Goal: Task Accomplishment & Management: Complete application form

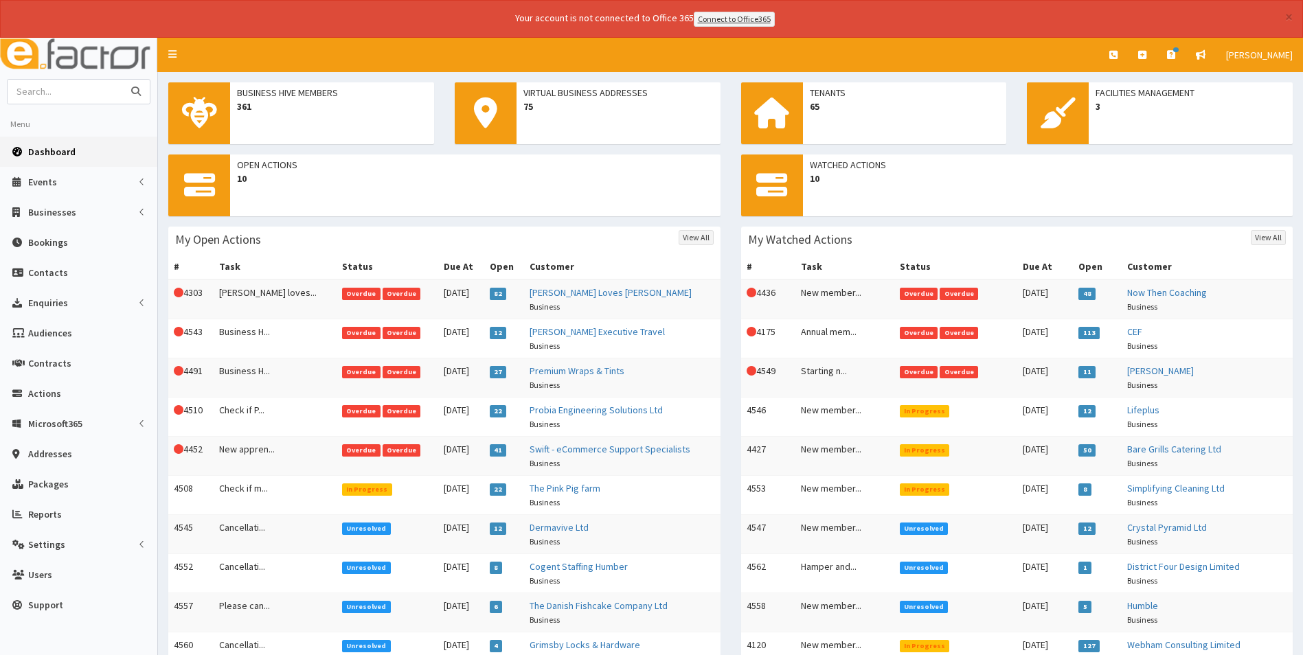
click at [113, 91] on input "text" at bounding box center [65, 92] width 115 height 24
type input "amf"
click at [122, 80] on button "submit" at bounding box center [135, 92] width 27 height 24
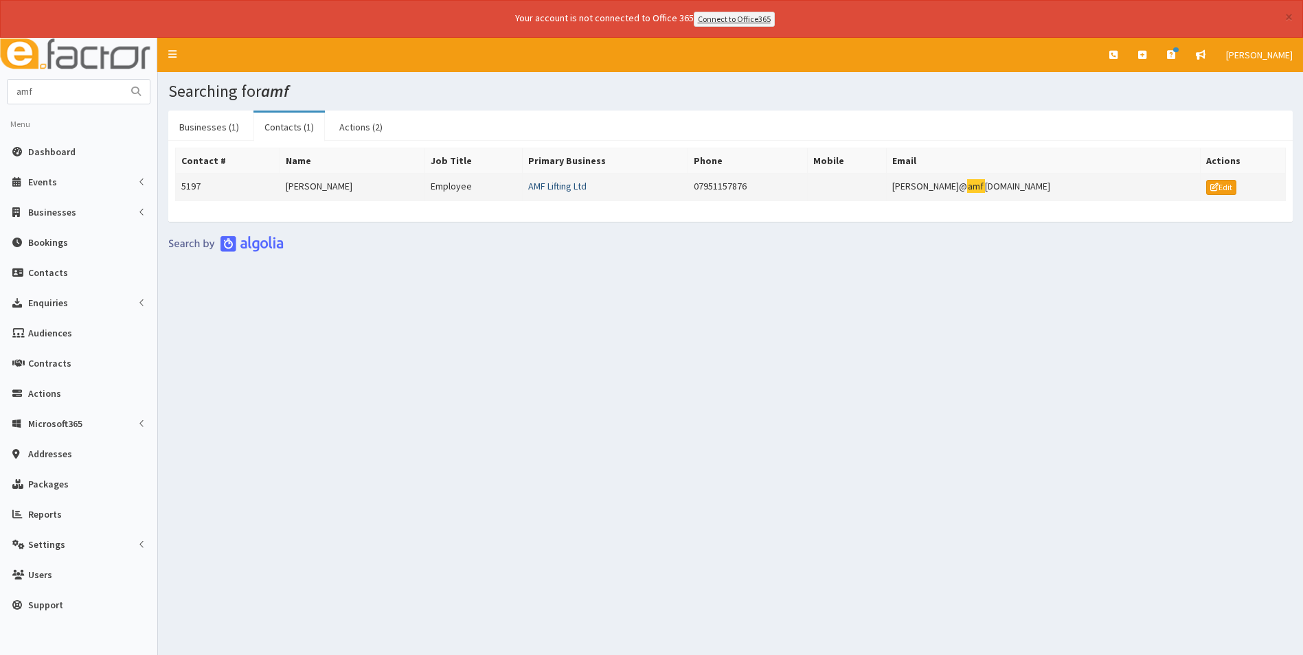
click at [574, 185] on link "AMF Lifting Ltd" at bounding box center [557, 186] width 58 height 12
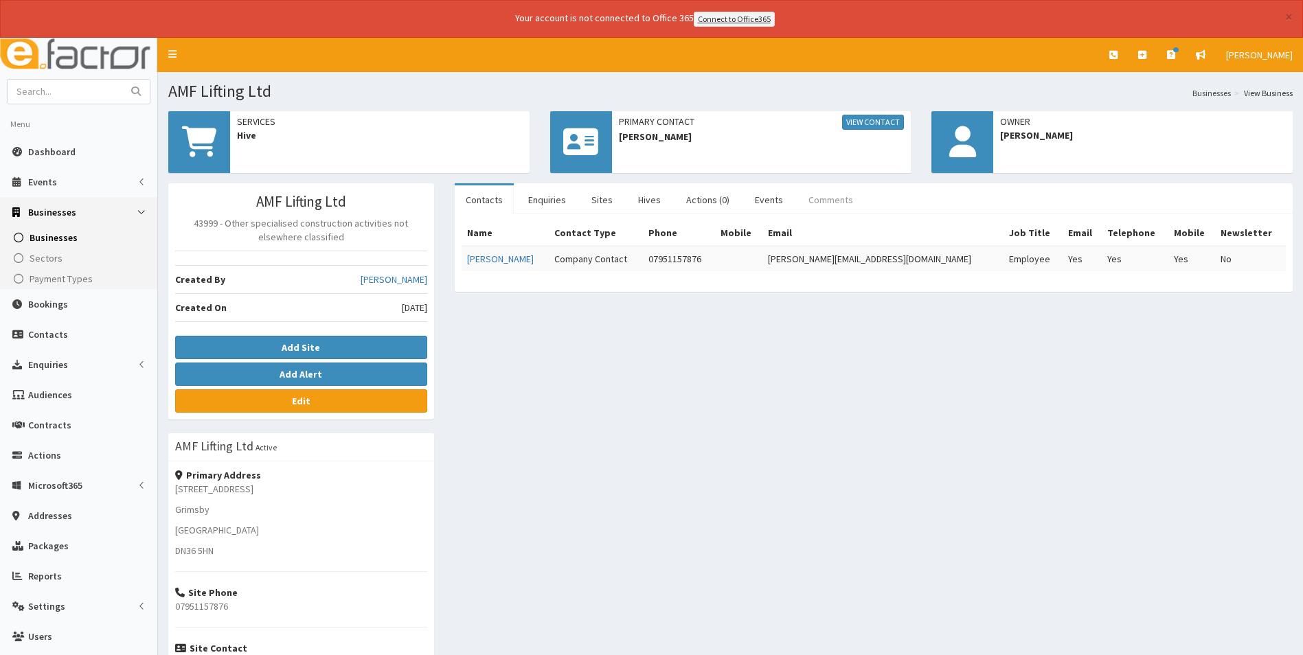
click at [816, 196] on link "Comments" at bounding box center [830, 199] width 67 height 29
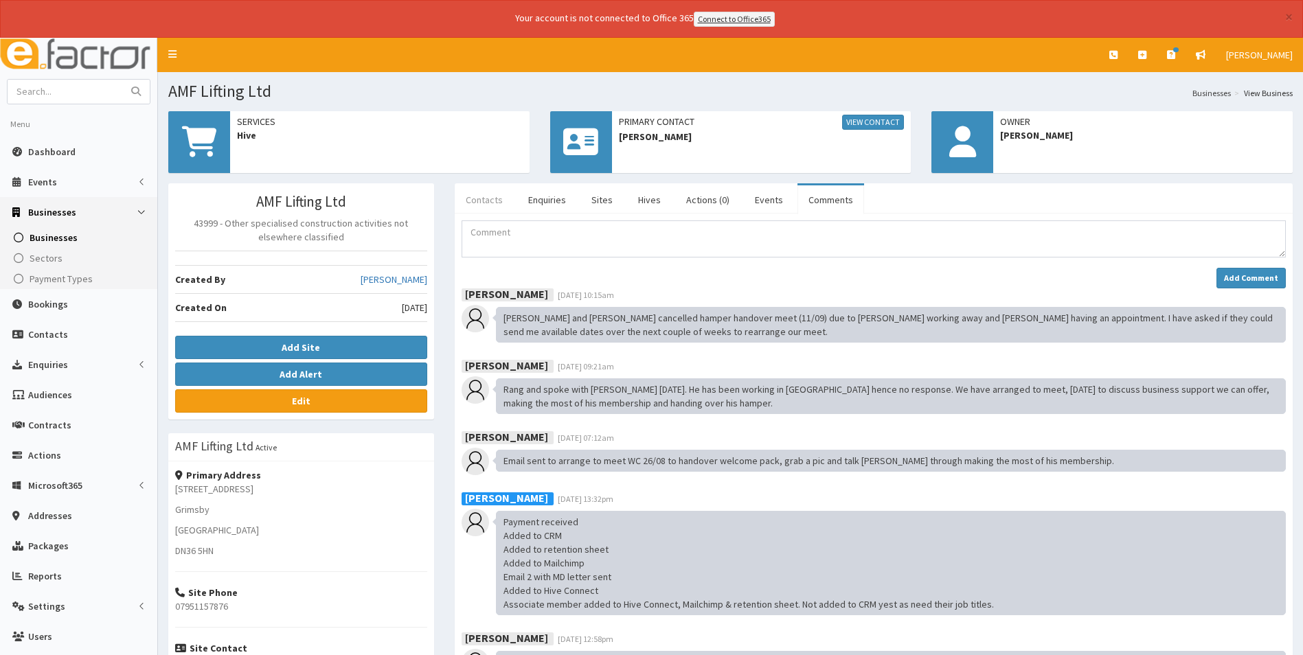
click at [490, 194] on link "Contacts" at bounding box center [484, 199] width 59 height 29
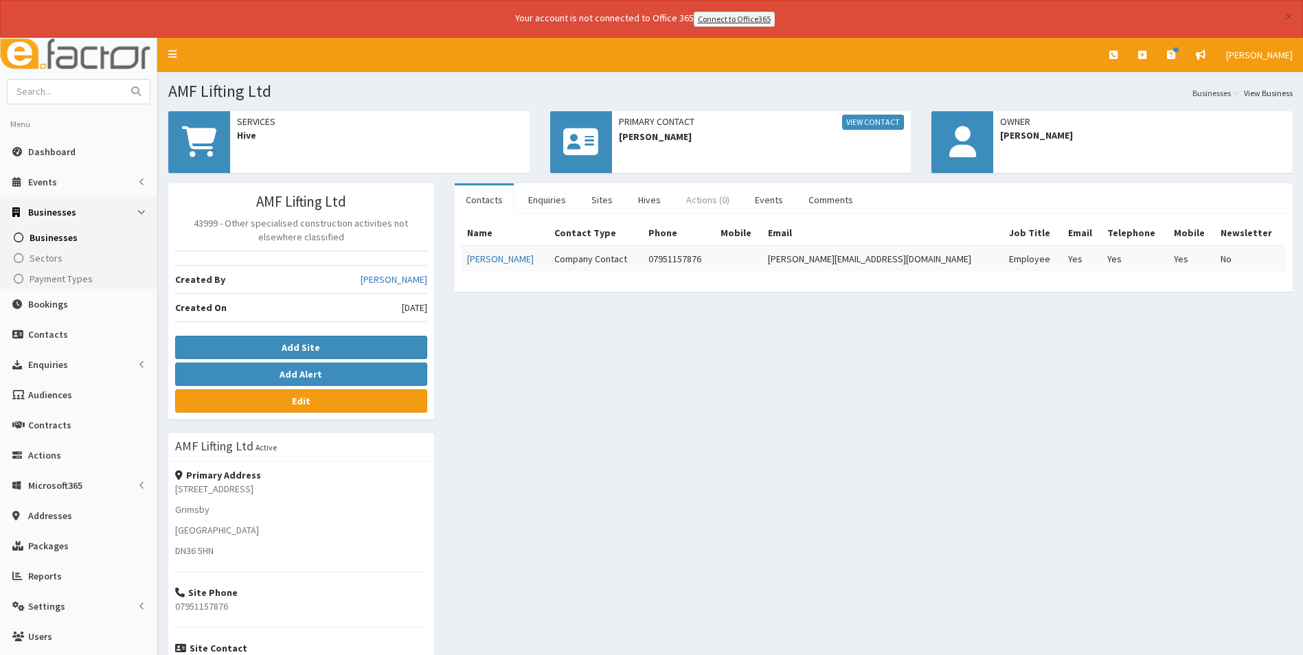
click at [700, 206] on link "Actions (0)" at bounding box center [707, 199] width 65 height 29
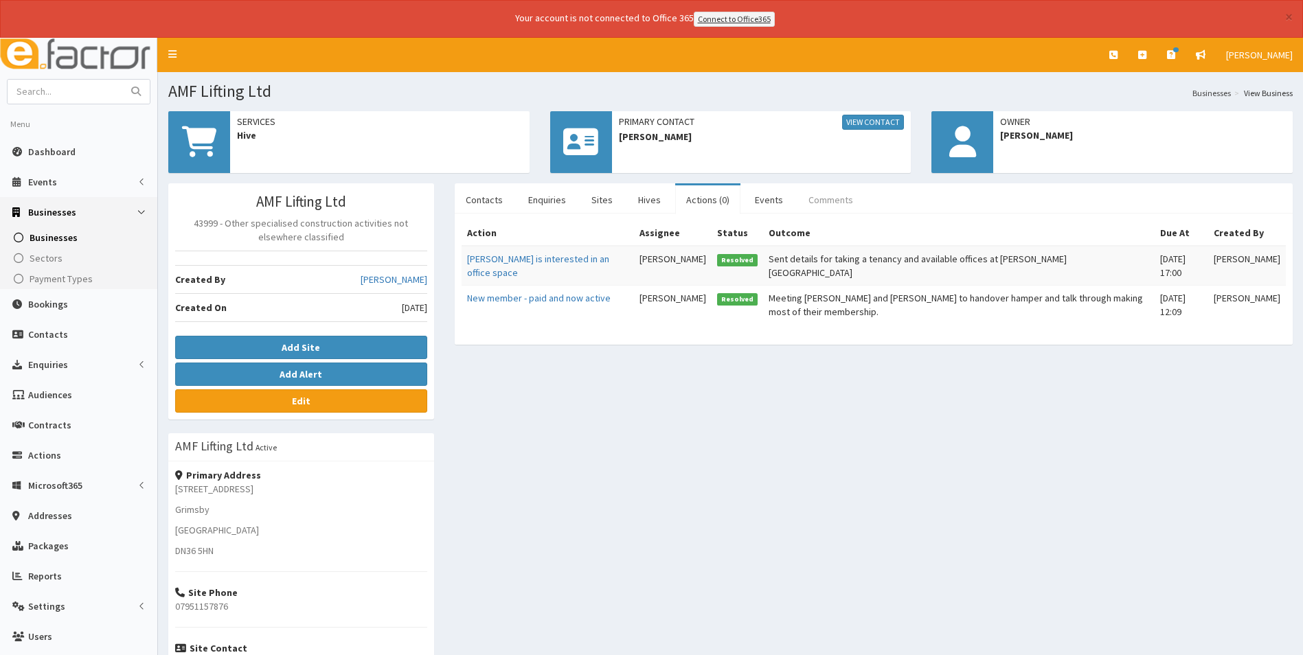
click at [826, 199] on link "Comments" at bounding box center [830, 199] width 67 height 29
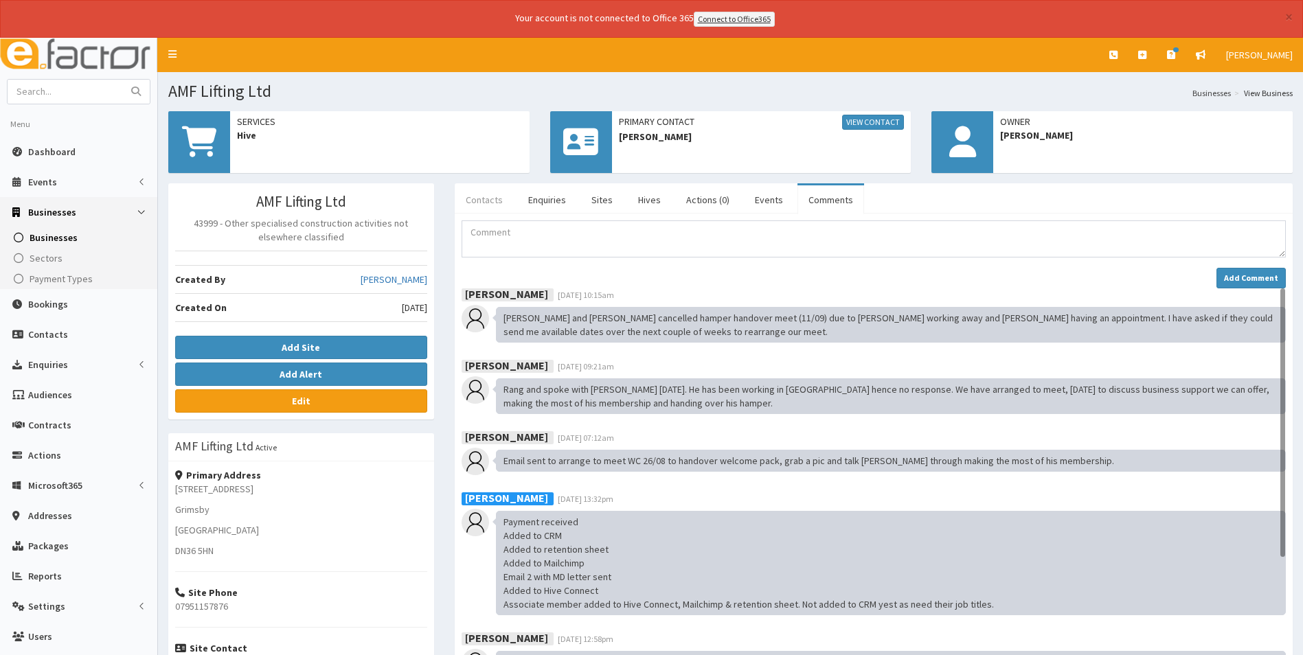
click at [482, 190] on link "Contacts" at bounding box center [484, 199] width 59 height 29
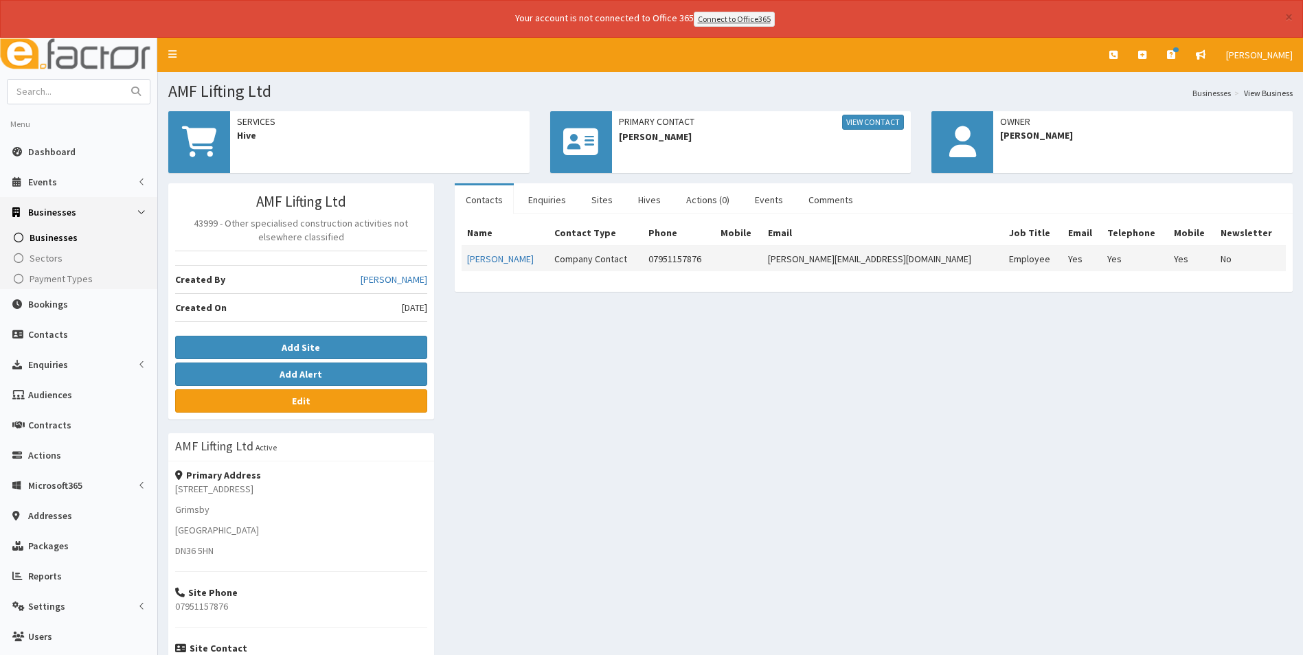
click at [918, 260] on td "Ashley@amflifting.com" at bounding box center [882, 258] width 241 height 25
drag, startPoint x: 913, startPoint y: 259, endPoint x: 818, endPoint y: 270, distance: 96.1
click at [818, 270] on td "Ashley@amflifting.com" at bounding box center [882, 258] width 241 height 25
copy td "Ashley@amflifting.com"
drag, startPoint x: 729, startPoint y: 260, endPoint x: 663, endPoint y: 262, distance: 66.0
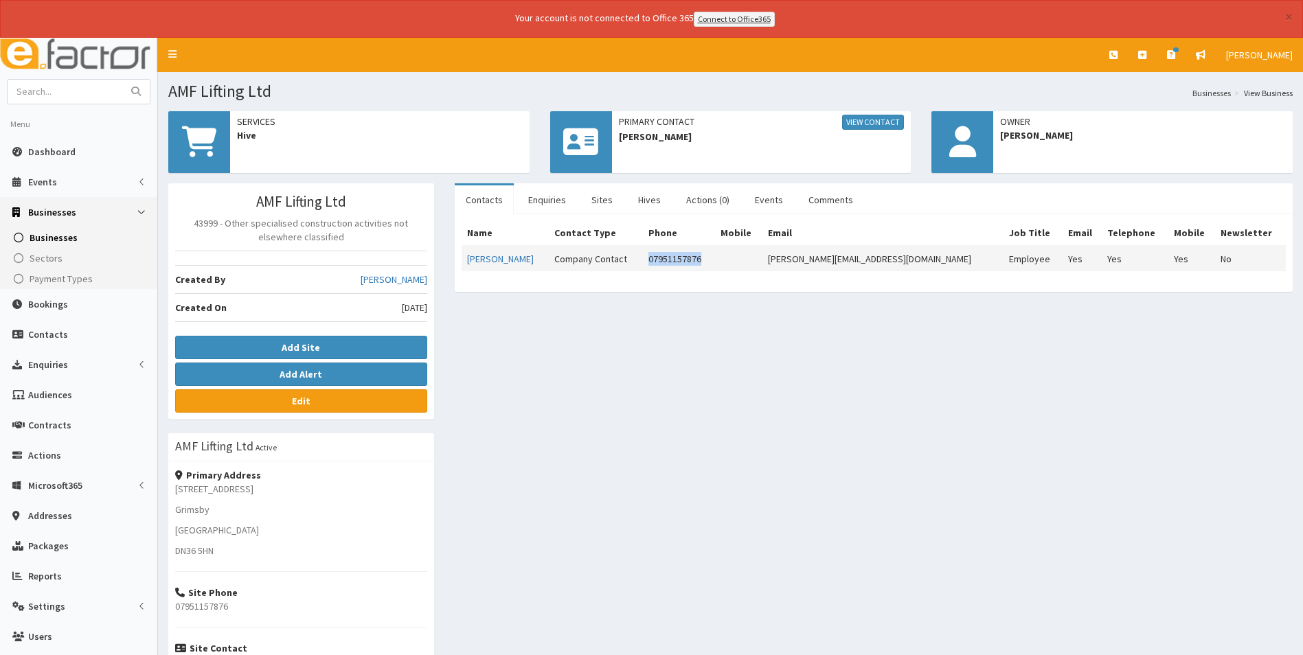
click at [663, 262] on tr "Ashley Fussey Company Contact 07951157876 Ashley@amflifting.com Employee Yes Ye…" at bounding box center [874, 258] width 824 height 25
copy tr "07951157876"
drag, startPoint x: 816, startPoint y: 201, endPoint x: 806, endPoint y: 203, distance: 10.0
click at [816, 201] on link "Comments" at bounding box center [830, 199] width 67 height 29
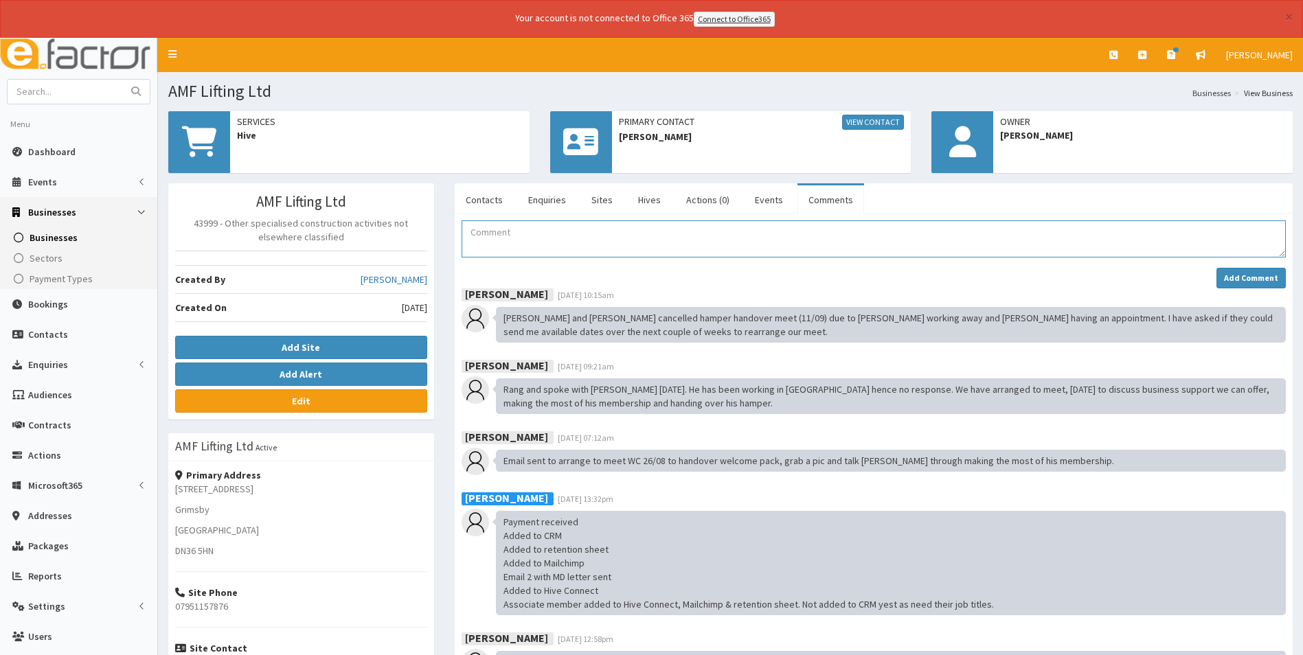
click at [519, 242] on textarea "Comment" at bounding box center [874, 238] width 824 height 37
type textarea "Hive shield log in details requested from [PERSON_NAME] [PERSON_NAME]"
click at [1238, 277] on strong "Add Comment" at bounding box center [1251, 278] width 54 height 10
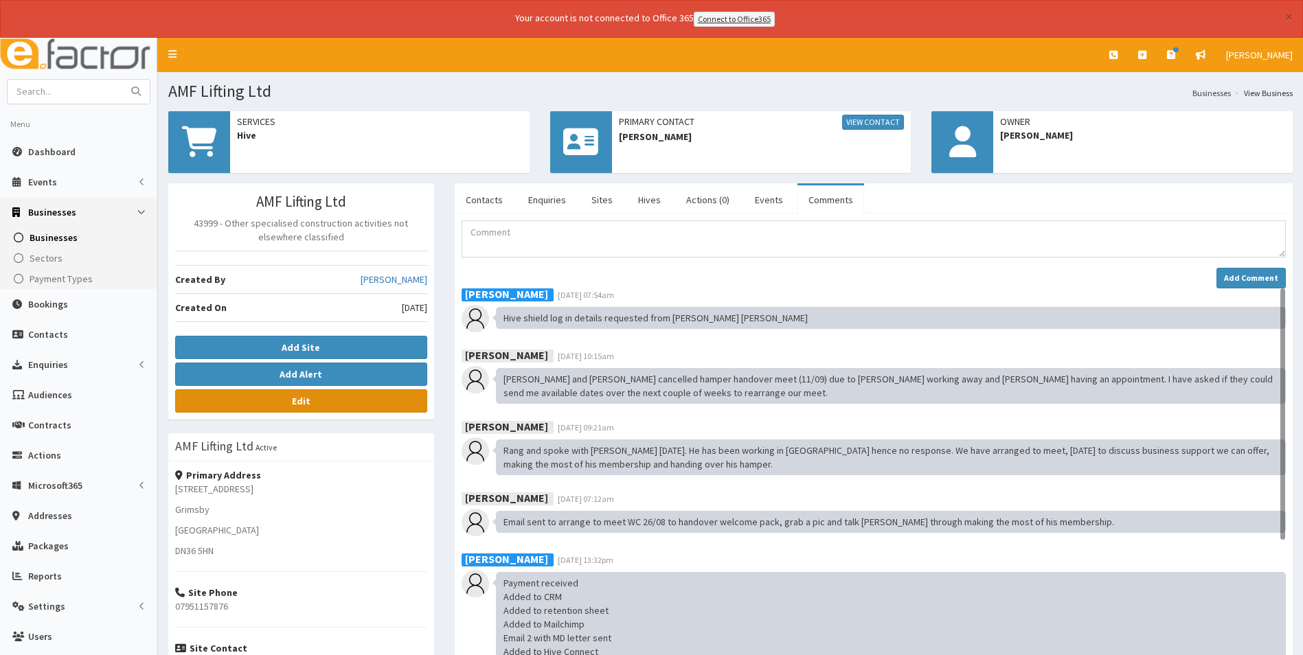
click at [369, 405] on link "Edit" at bounding box center [301, 400] width 252 height 23
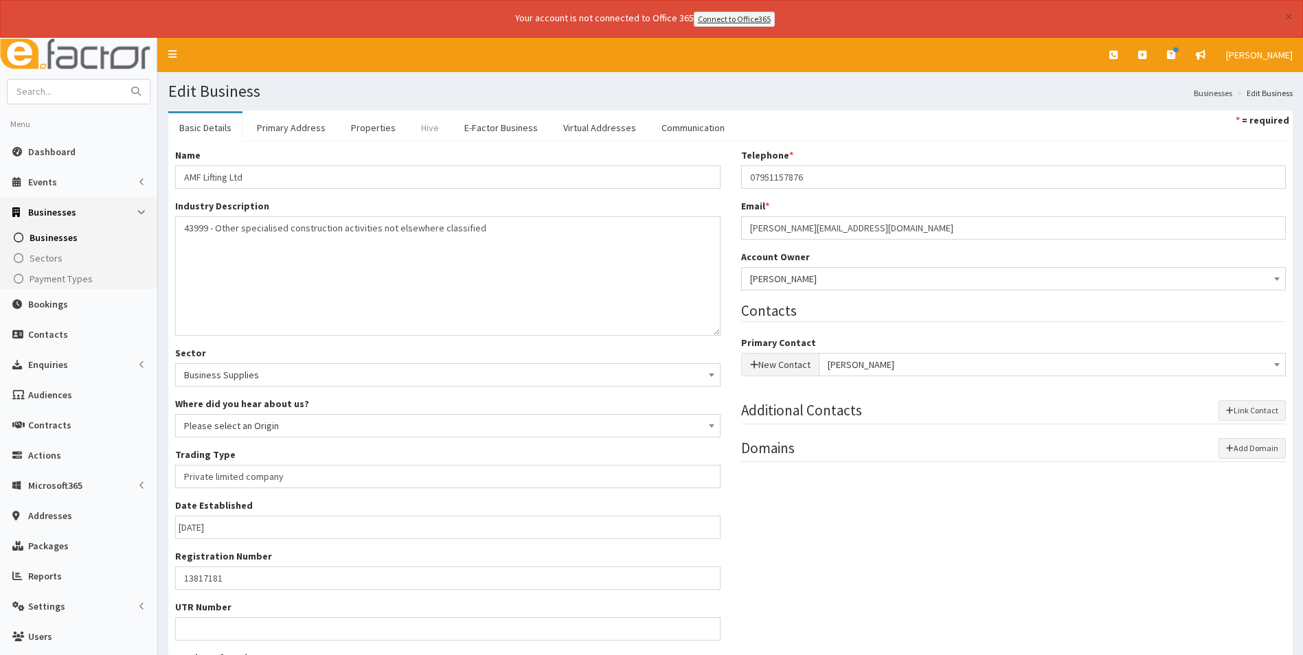
click at [424, 127] on link "Hive" at bounding box center [430, 127] width 40 height 29
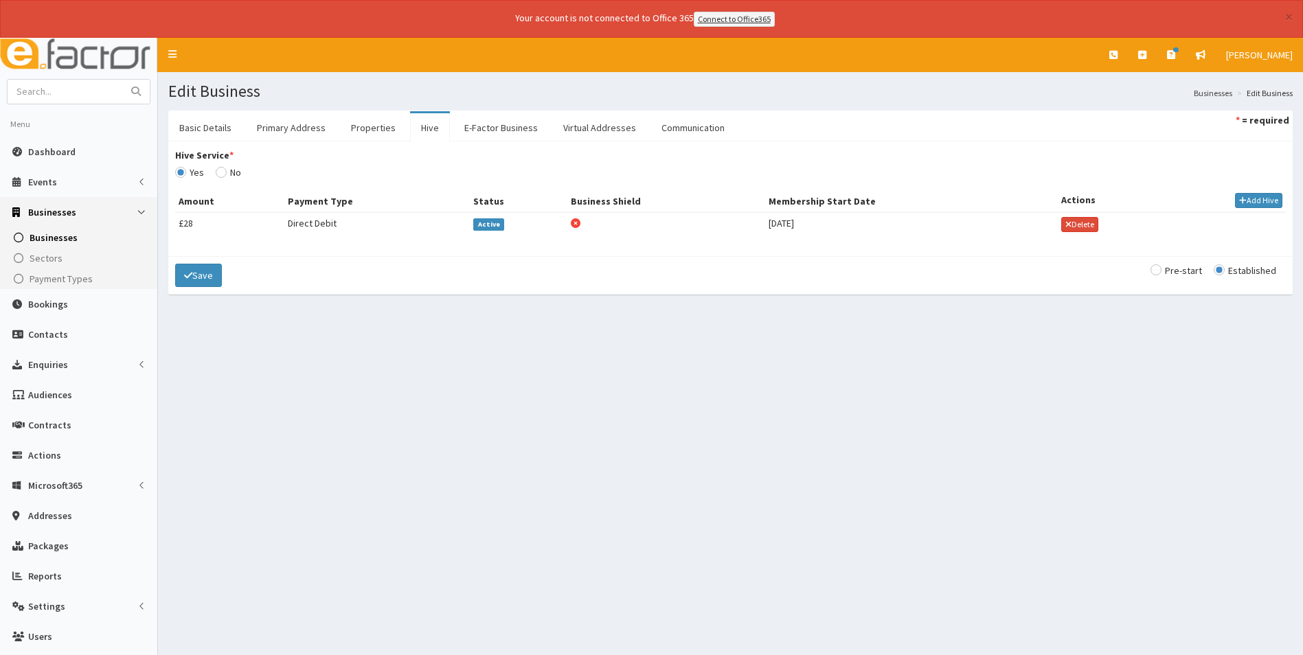
click at [487, 224] on span "Active" at bounding box center [488, 224] width 31 height 12
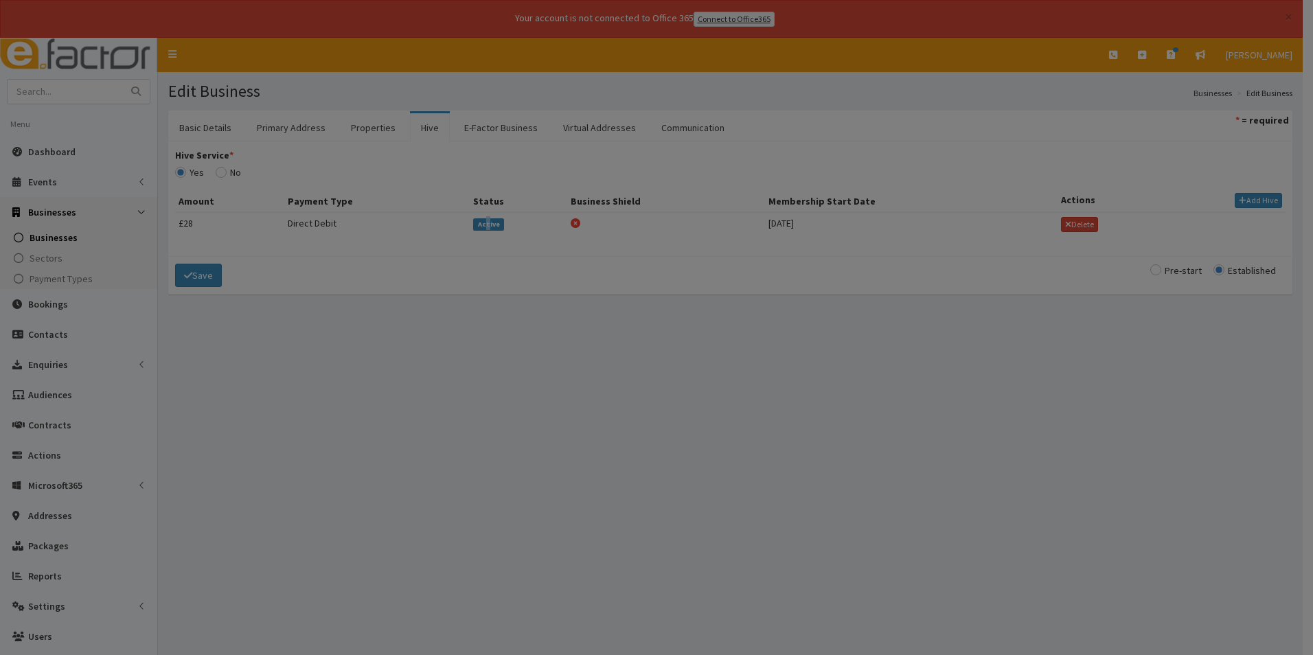
type input "11-08-2025"
select select "1"
select select "2"
type input "27.50"
checkbox input "false"
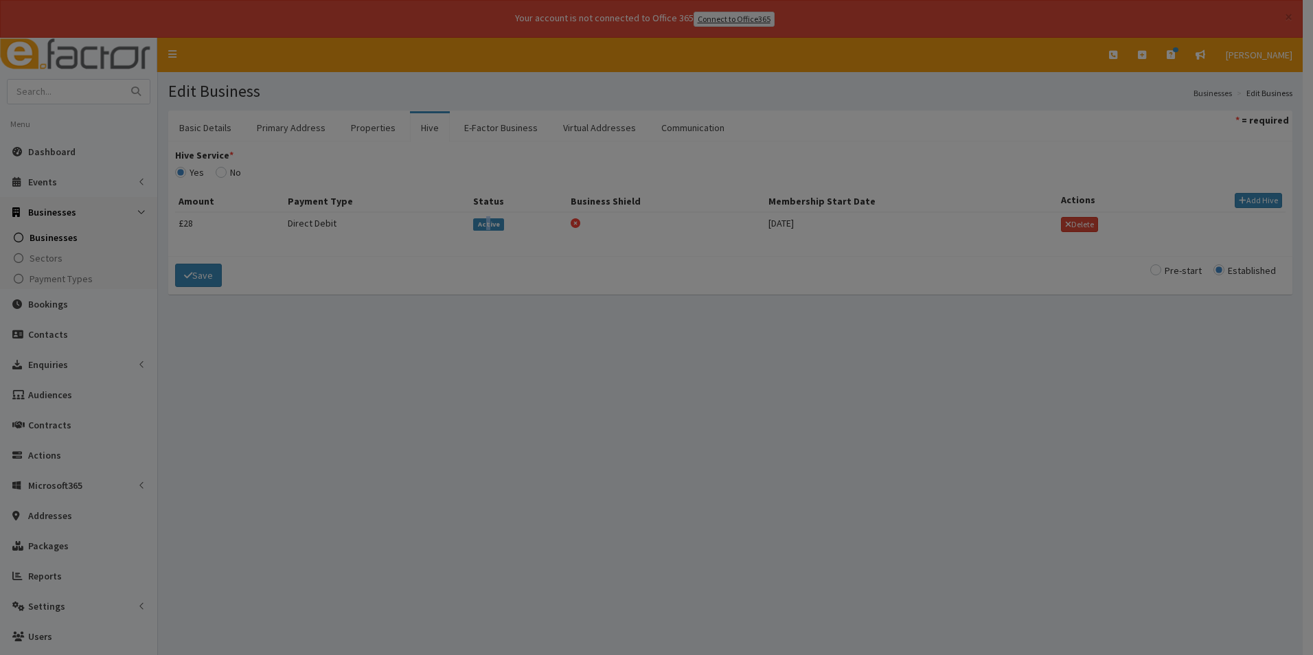
checkbox input "true"
select select "2"
select select
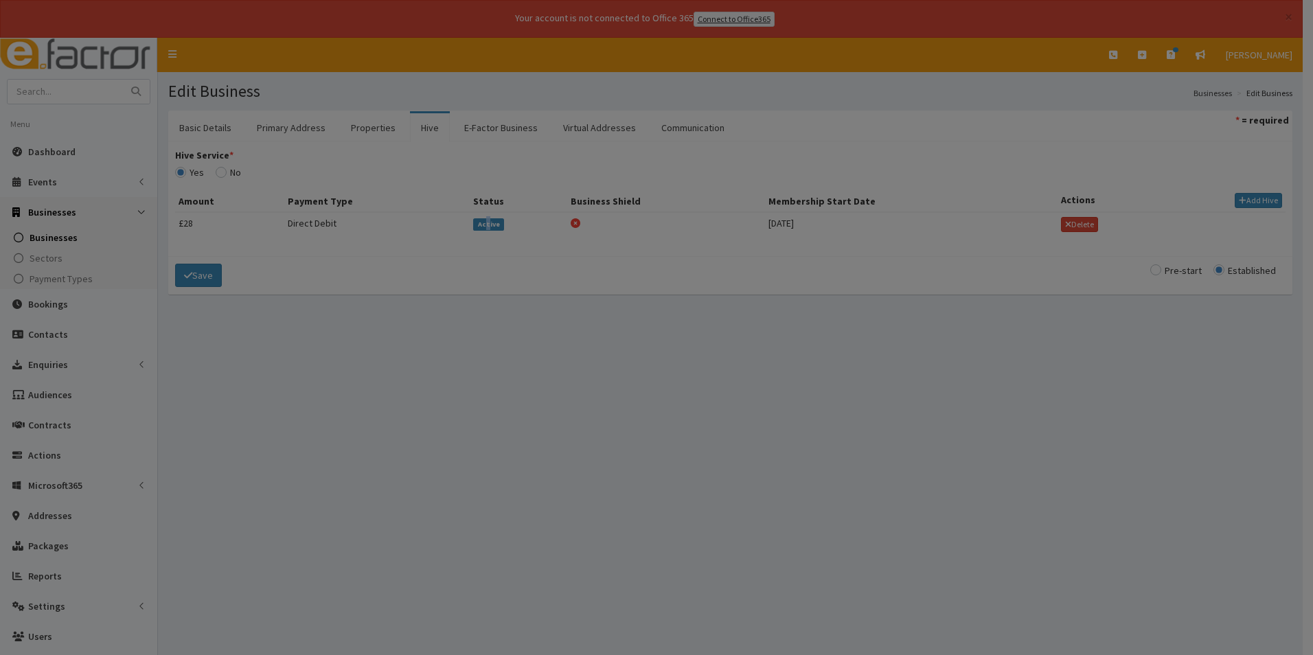
select select
select select "5197"
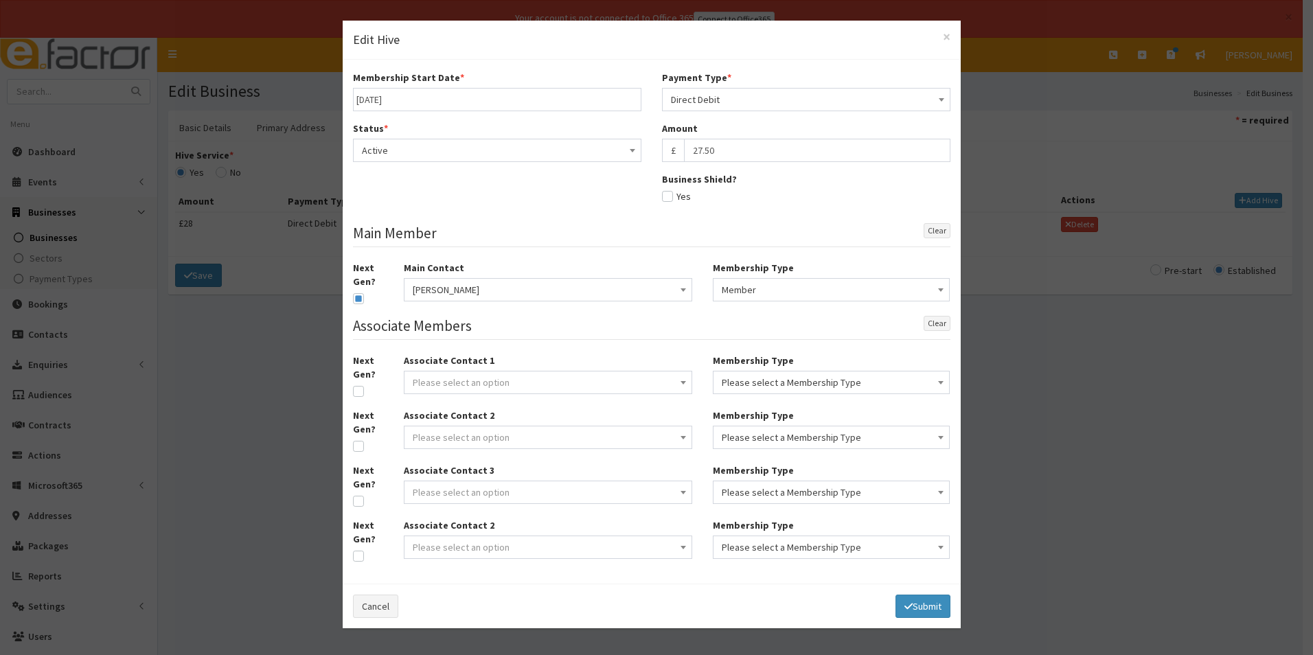
click at [669, 194] on input "checkbox" at bounding box center [676, 197] width 29 height 10
checkbox input "true"
click at [911, 603] on button "Submit" at bounding box center [923, 606] width 55 height 23
select select
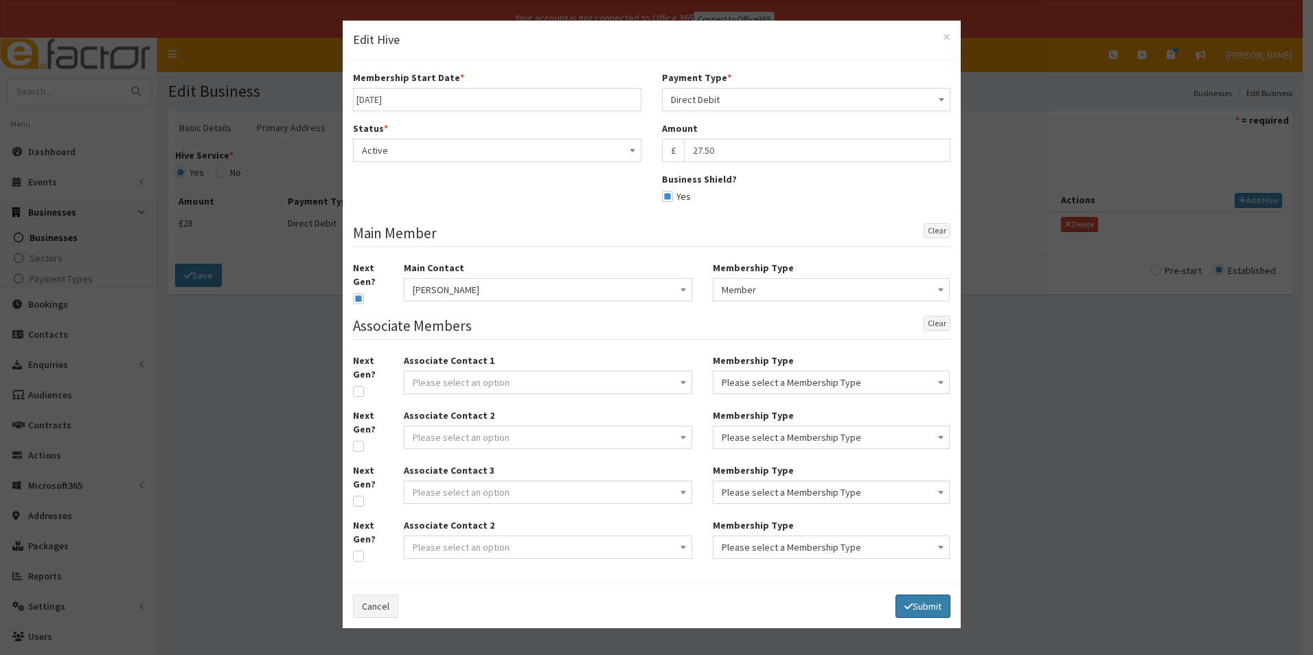
select select
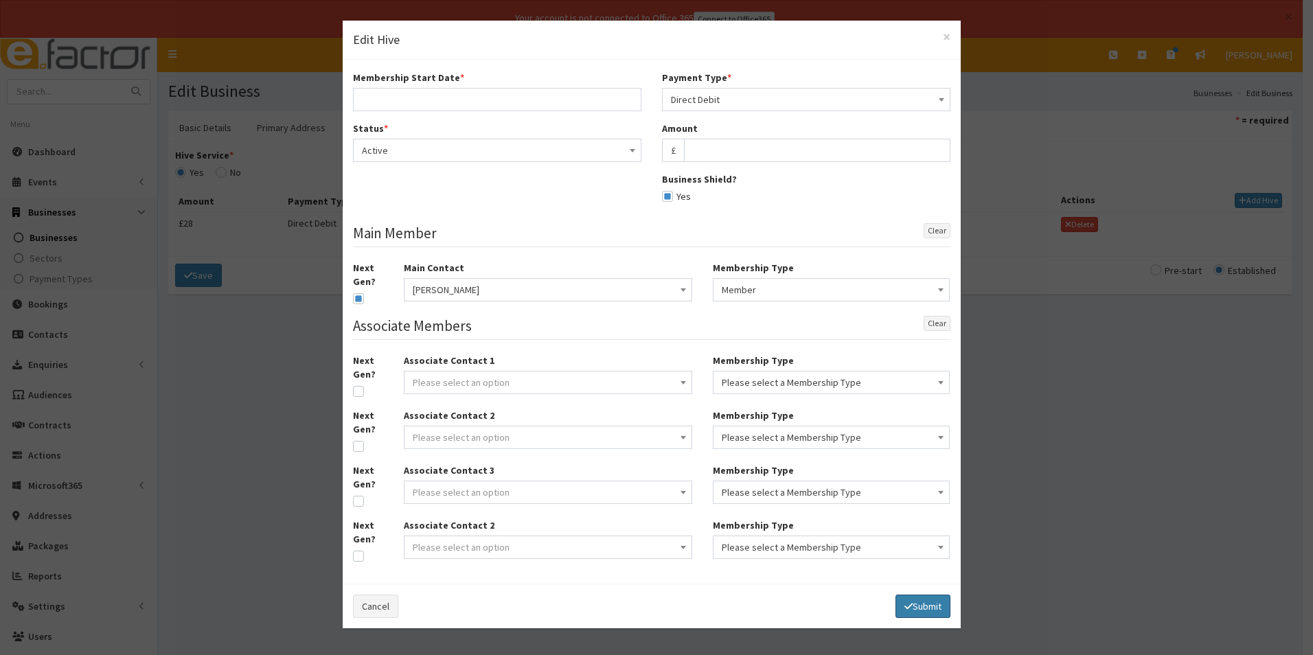
select select
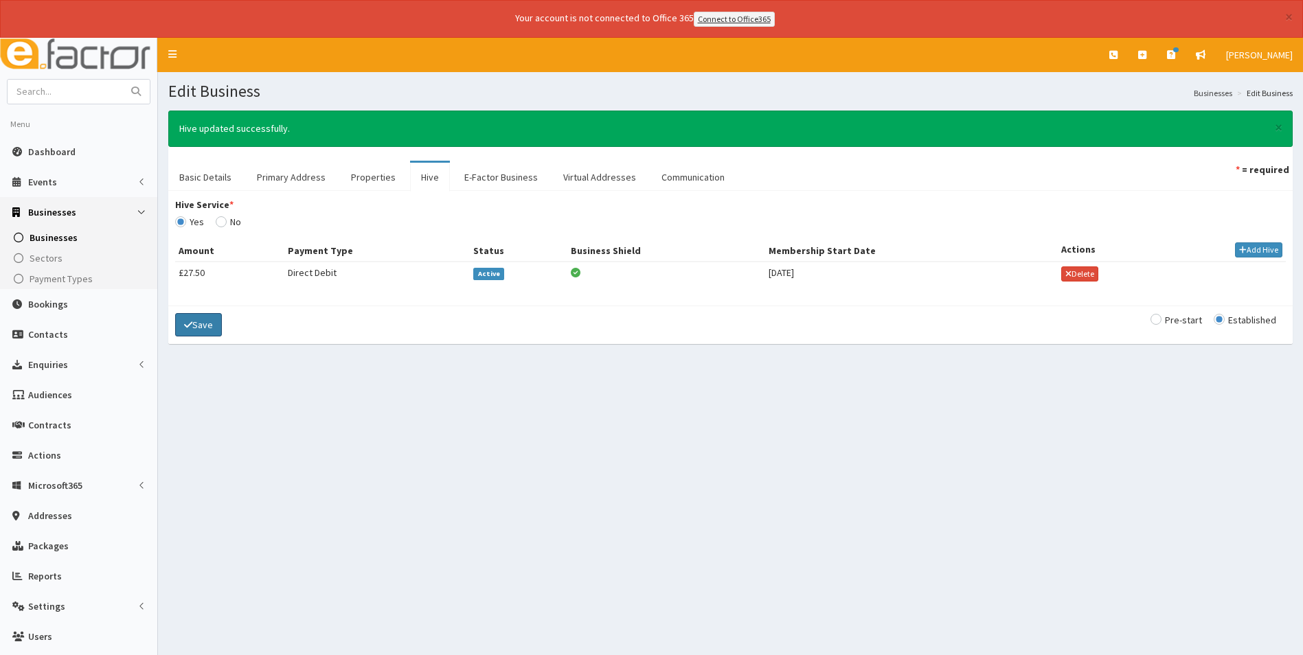
click at [190, 334] on button "Save" at bounding box center [198, 324] width 47 height 23
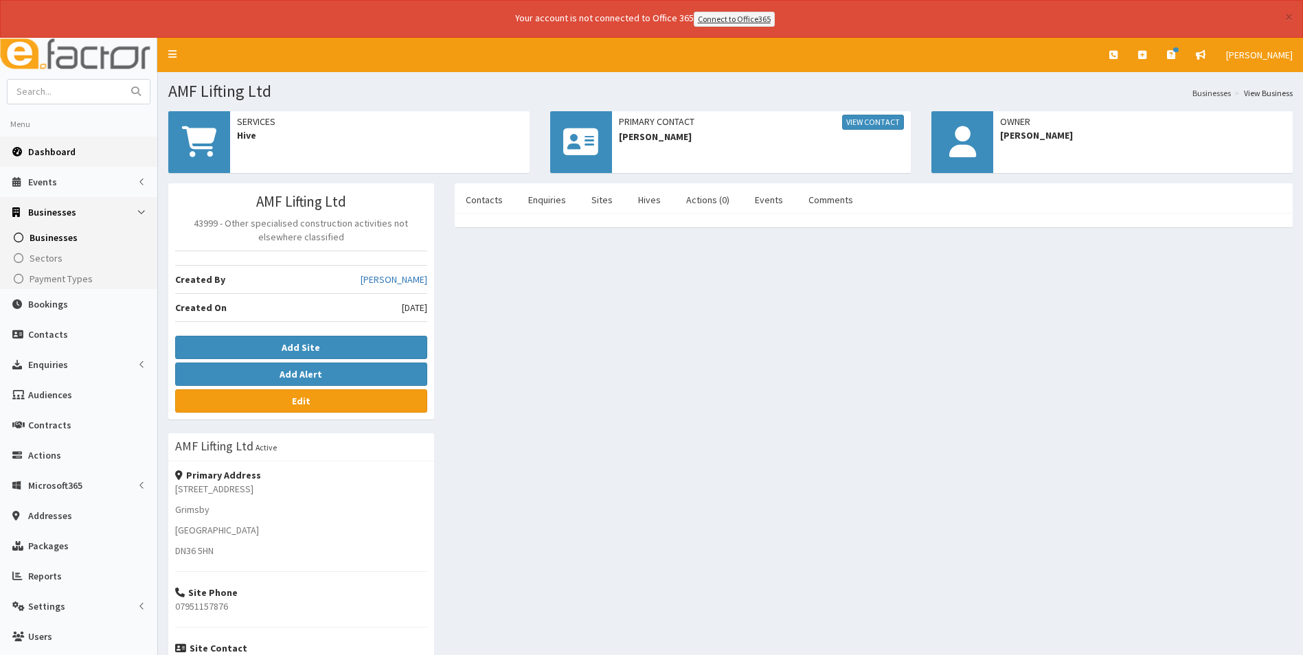
click at [64, 150] on span "Dashboard" at bounding box center [51, 152] width 47 height 12
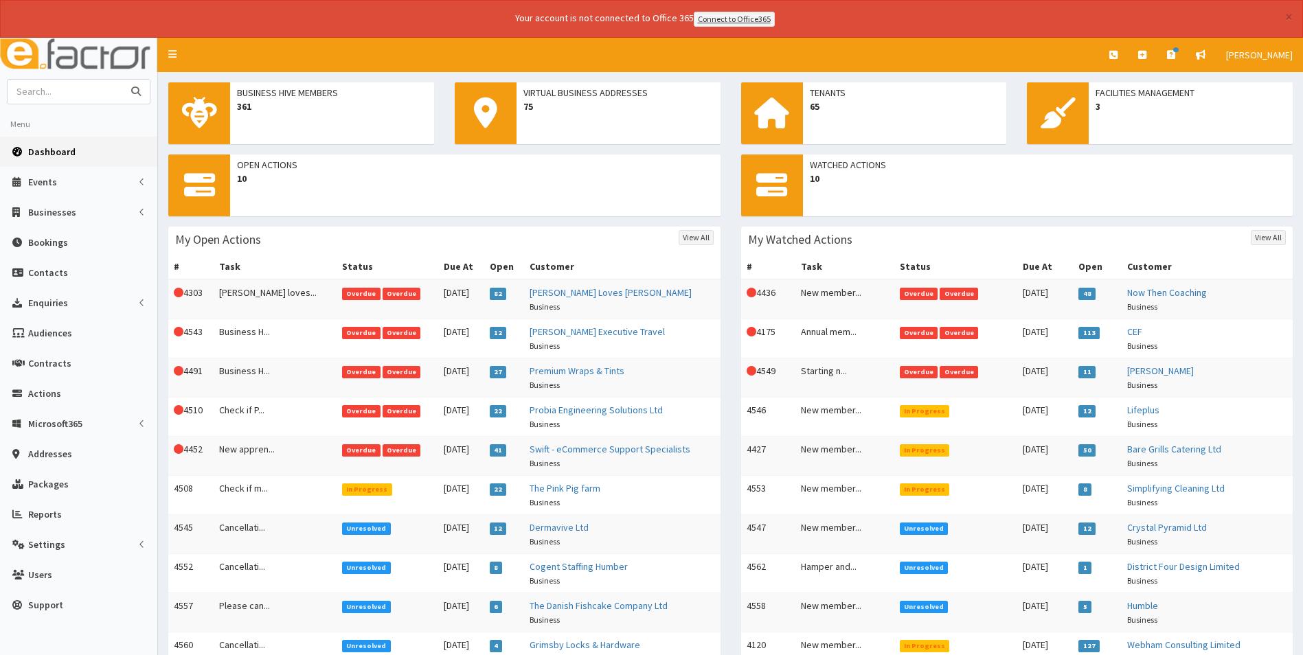
click at [98, 89] on input "text" at bounding box center [65, 92] width 115 height 24
click at [49, 89] on input "text" at bounding box center [65, 92] width 115 height 24
type input "greater [GEOGRAPHIC_DATA]"
click at [122, 80] on button "submit" at bounding box center [135, 92] width 27 height 24
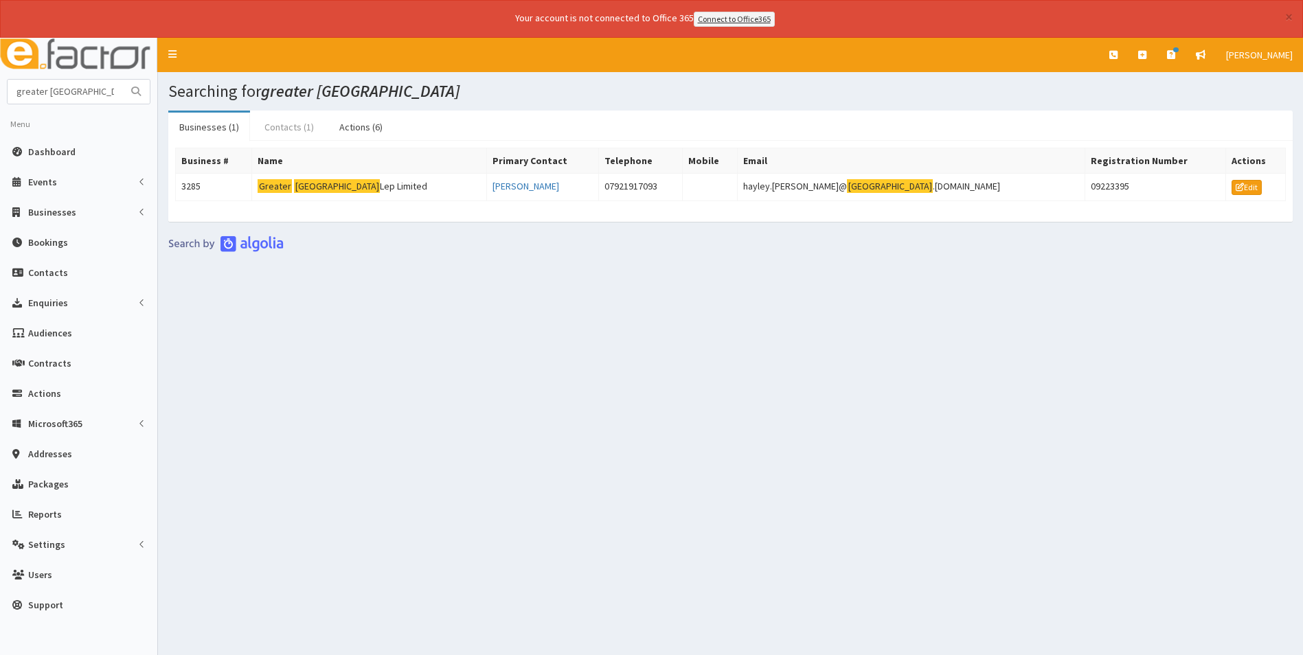
click at [287, 128] on link "Contacts (1)" at bounding box center [288, 127] width 71 height 29
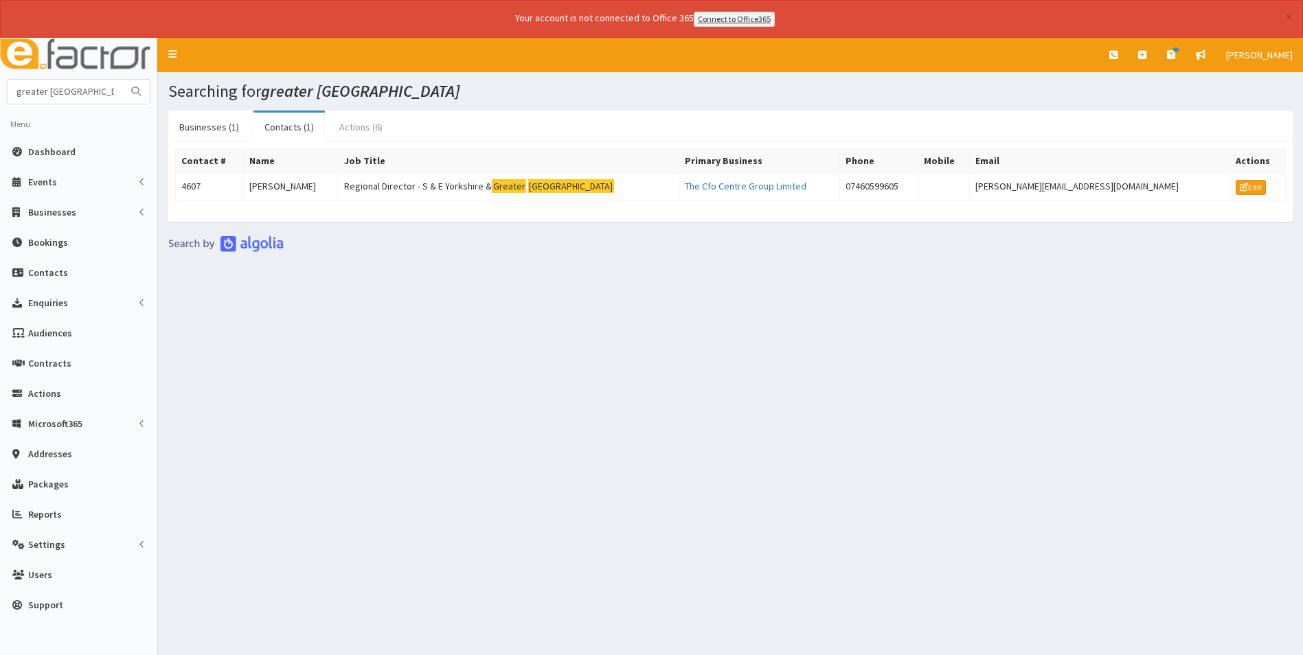
click at [355, 133] on link "Actions (6)" at bounding box center [360, 127] width 65 height 29
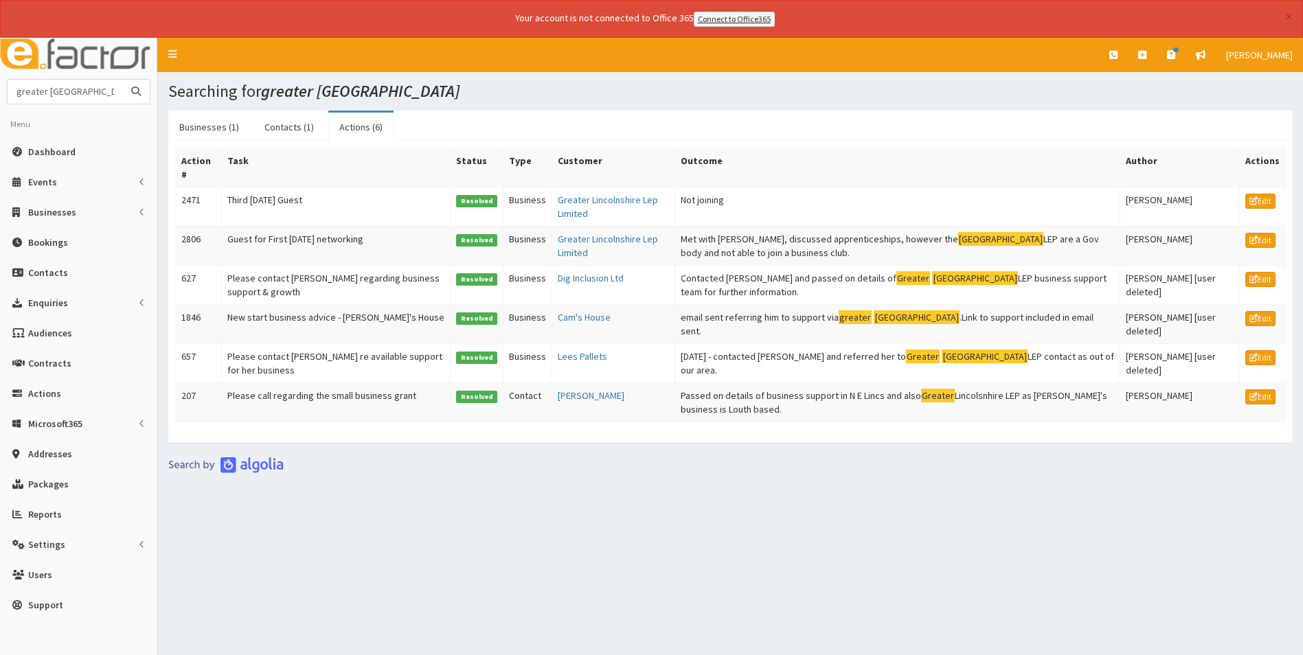
drag, startPoint x: 111, startPoint y: 91, endPoint x: -45, endPoint y: 96, distance: 155.3
click at [0, 96] on html "× Your account is not connected to Office 365 Connect to Office365 E Toggle nav…" at bounding box center [651, 346] width 1303 height 693
type input "lee douglas"
click at [122, 80] on button "submit" at bounding box center [135, 92] width 27 height 24
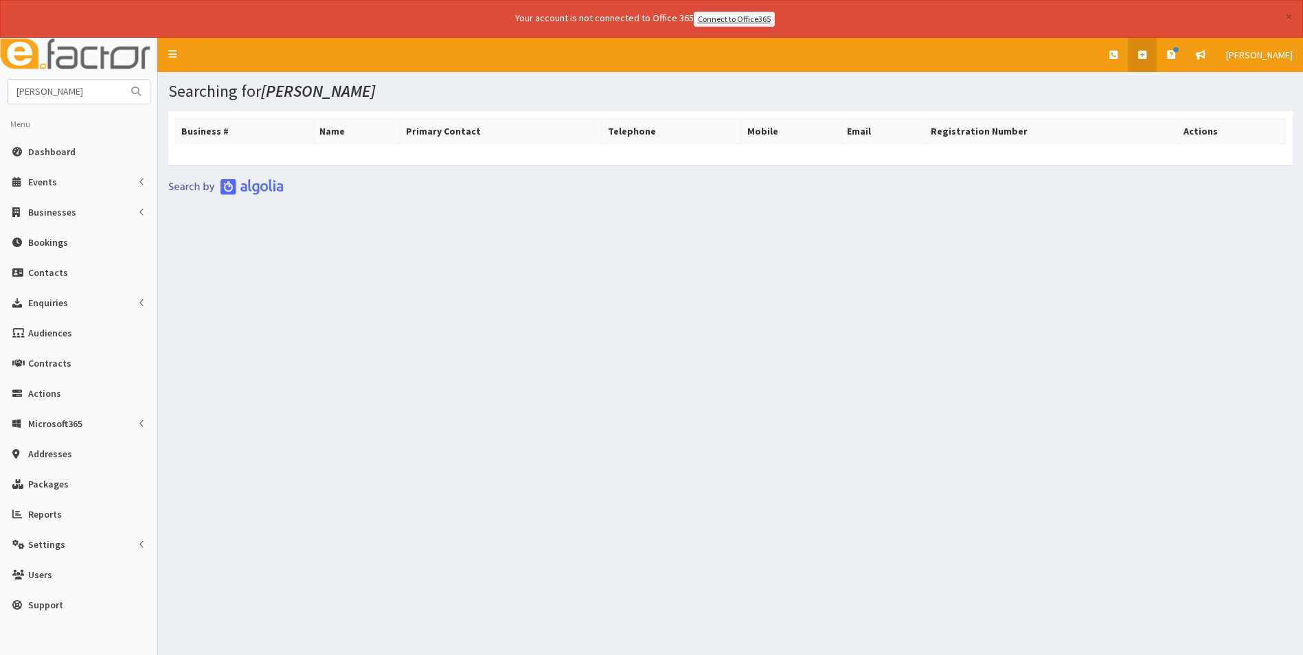
click at [1142, 58] on icon at bounding box center [1142, 55] width 8 height 10
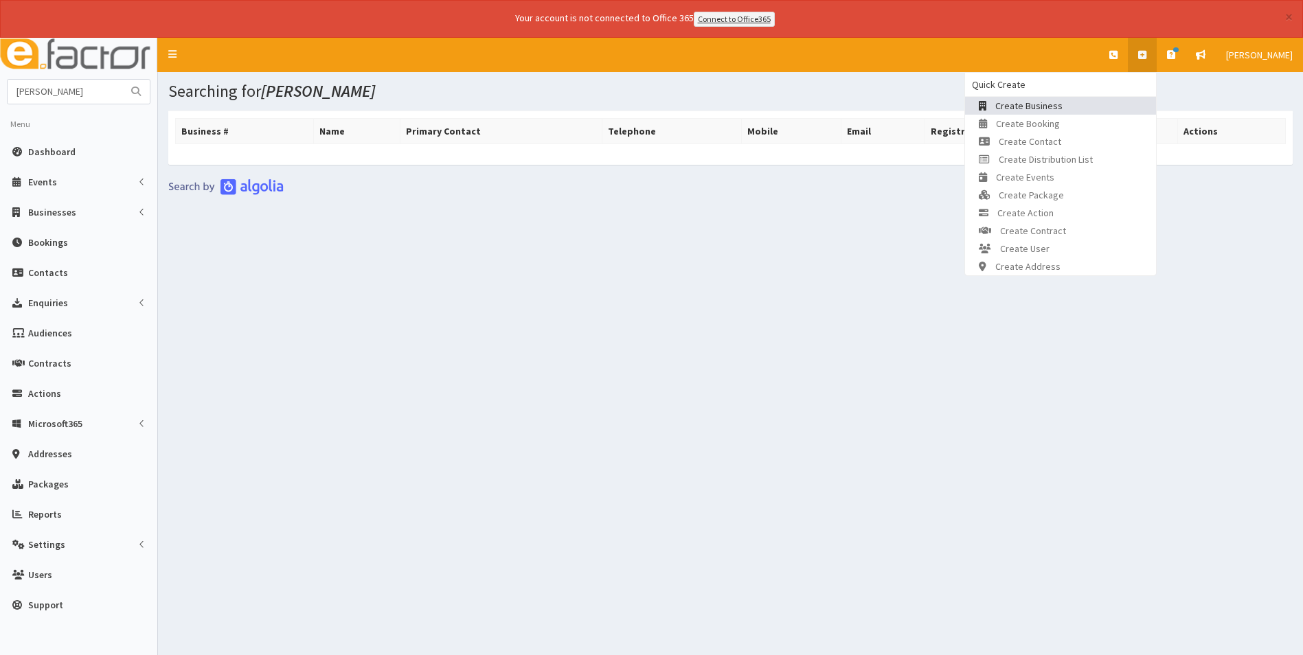
click at [1056, 100] on span "Create Business" at bounding box center [1028, 106] width 67 height 12
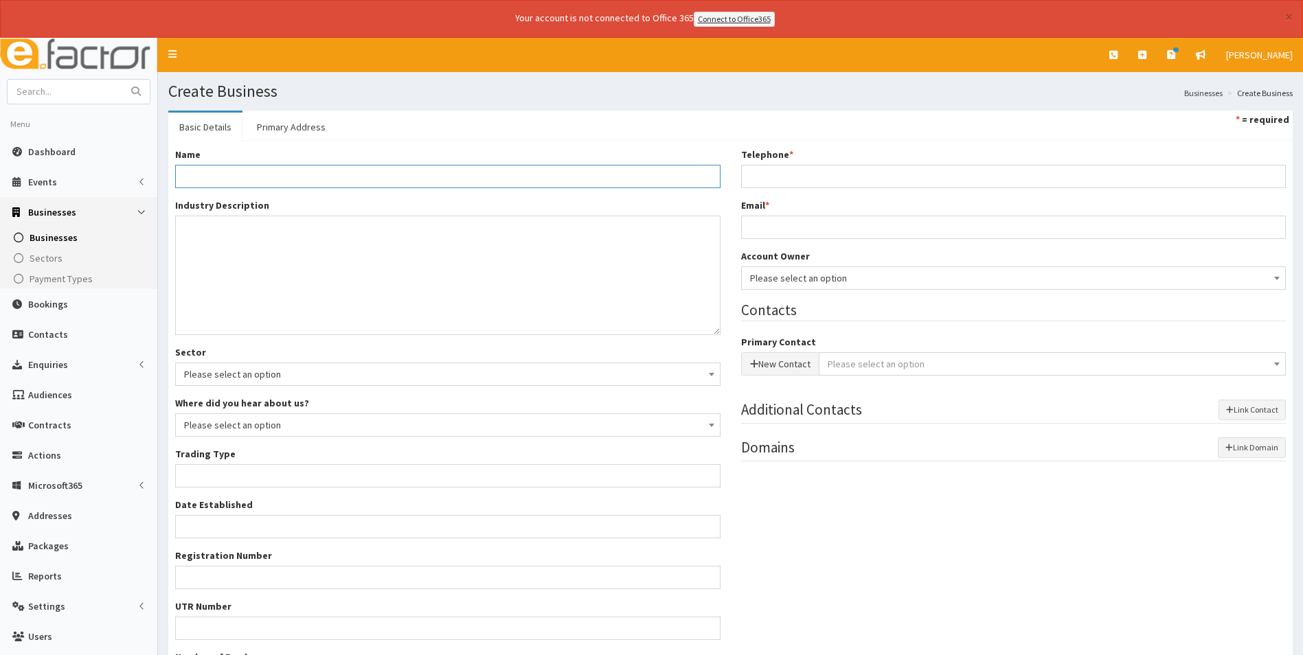
click at [359, 170] on input "Name *" at bounding box center [447, 176] width 545 height 23
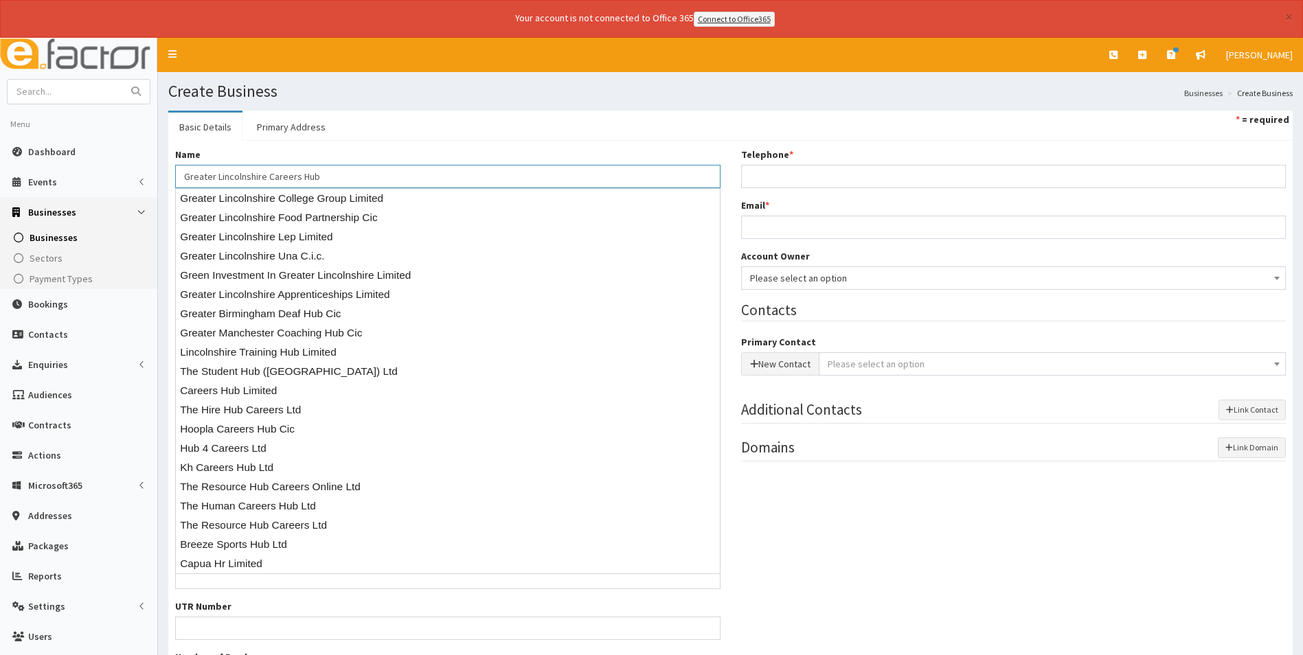
type input "Greater Lincolnshire Careers Hub"
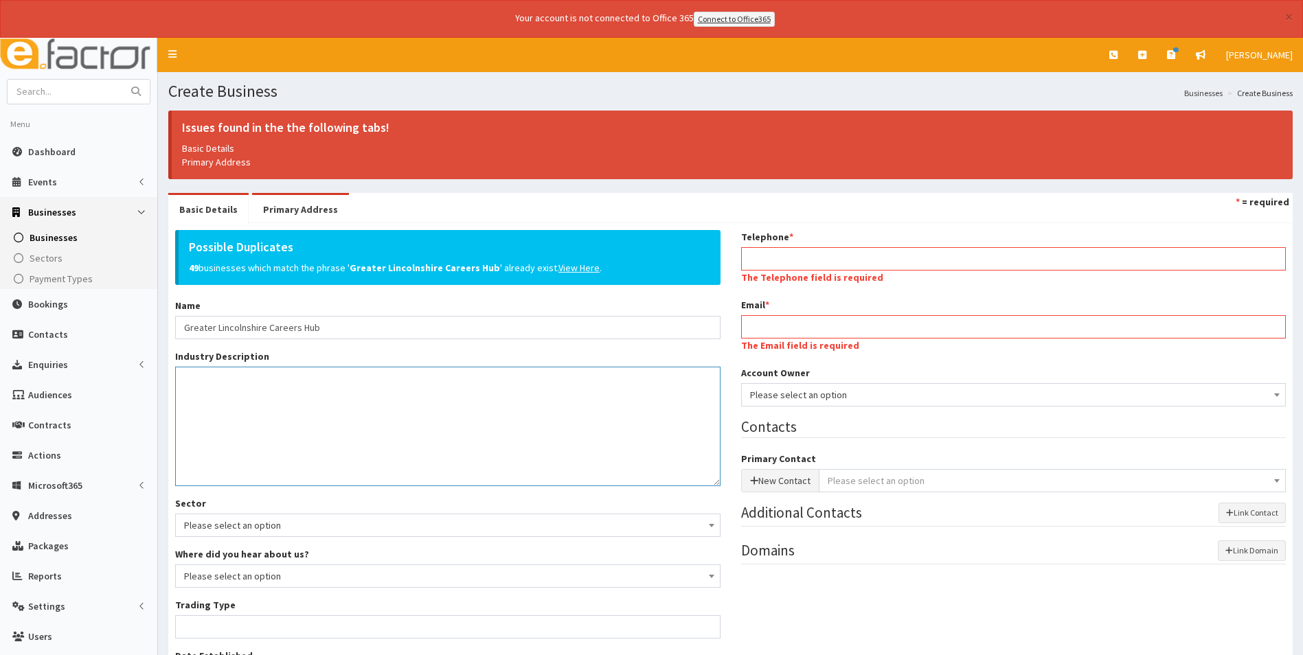
click at [247, 437] on textarea "Industry Description *" at bounding box center [447, 427] width 545 height 120
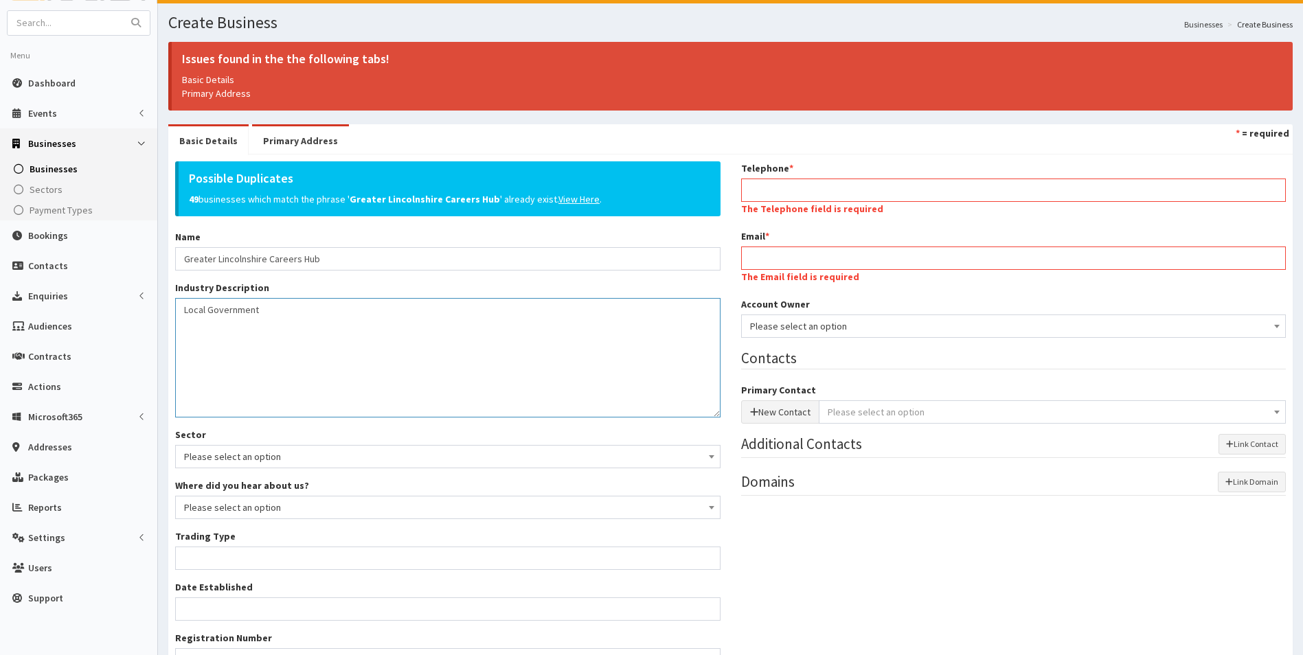
type textarea "Local Government"
click at [266, 565] on input "Trading Type *" at bounding box center [447, 558] width 545 height 23
type input "Government Agency"
click at [481, 511] on span "Please select an option" at bounding box center [447, 507] width 527 height 19
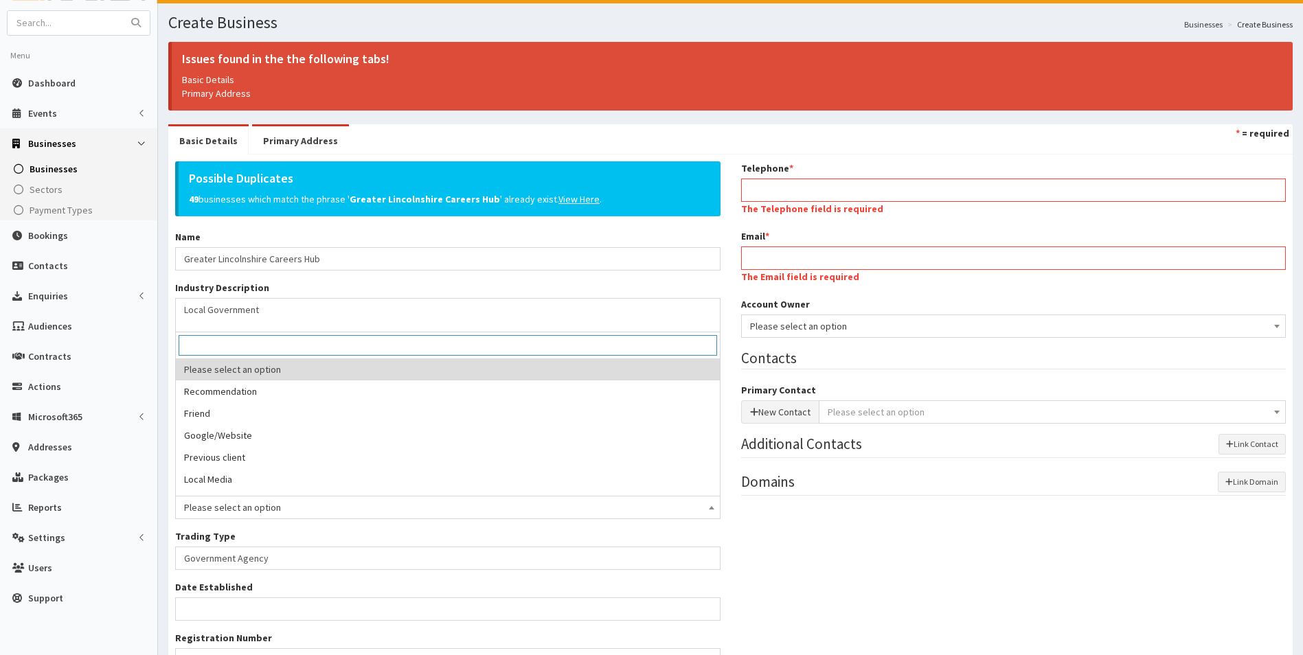
click at [872, 551] on div "Possible Duplicates 49 businesses which match the phrase ' Greater Lincolnshire…" at bounding box center [730, 472] width 1131 height 622
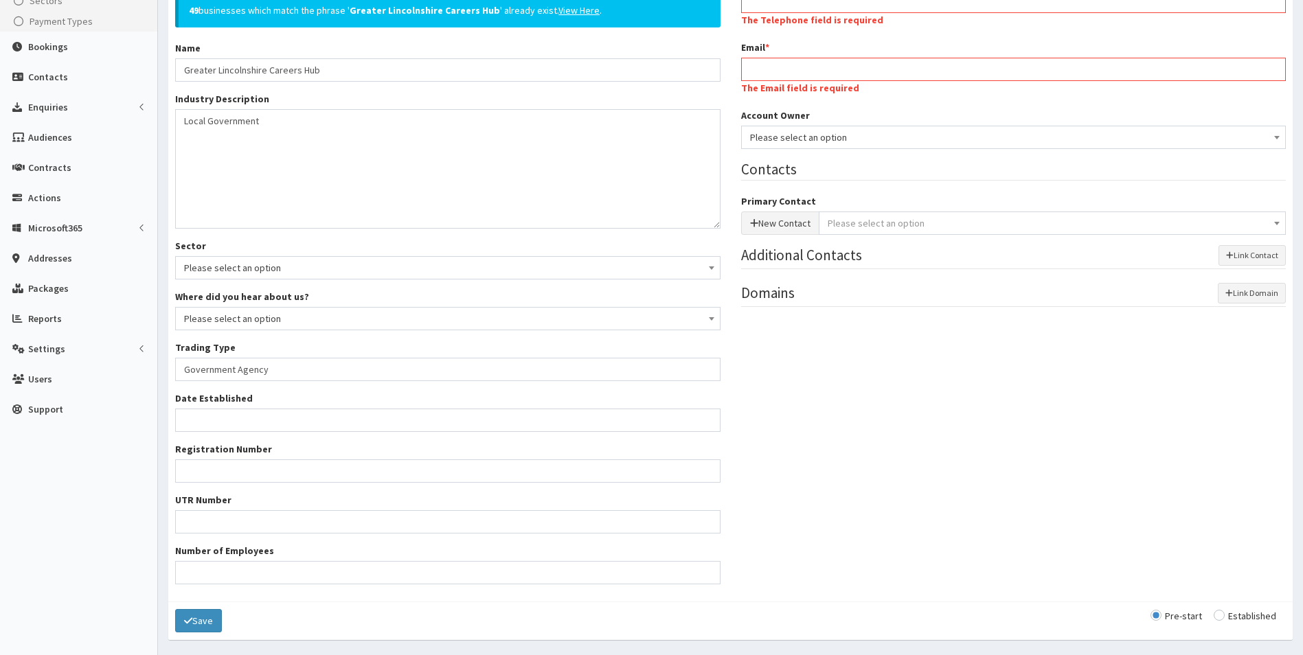
scroll to position [302, 0]
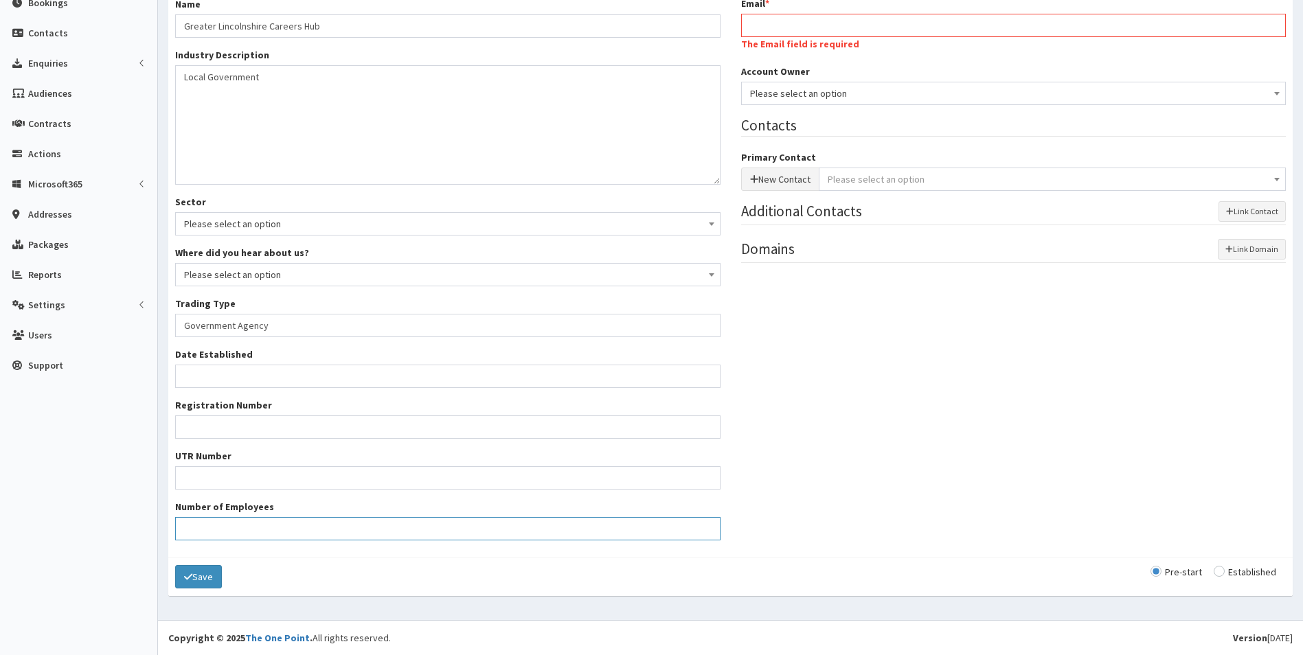
click at [221, 533] on input "Number of Employees" at bounding box center [447, 528] width 545 height 23
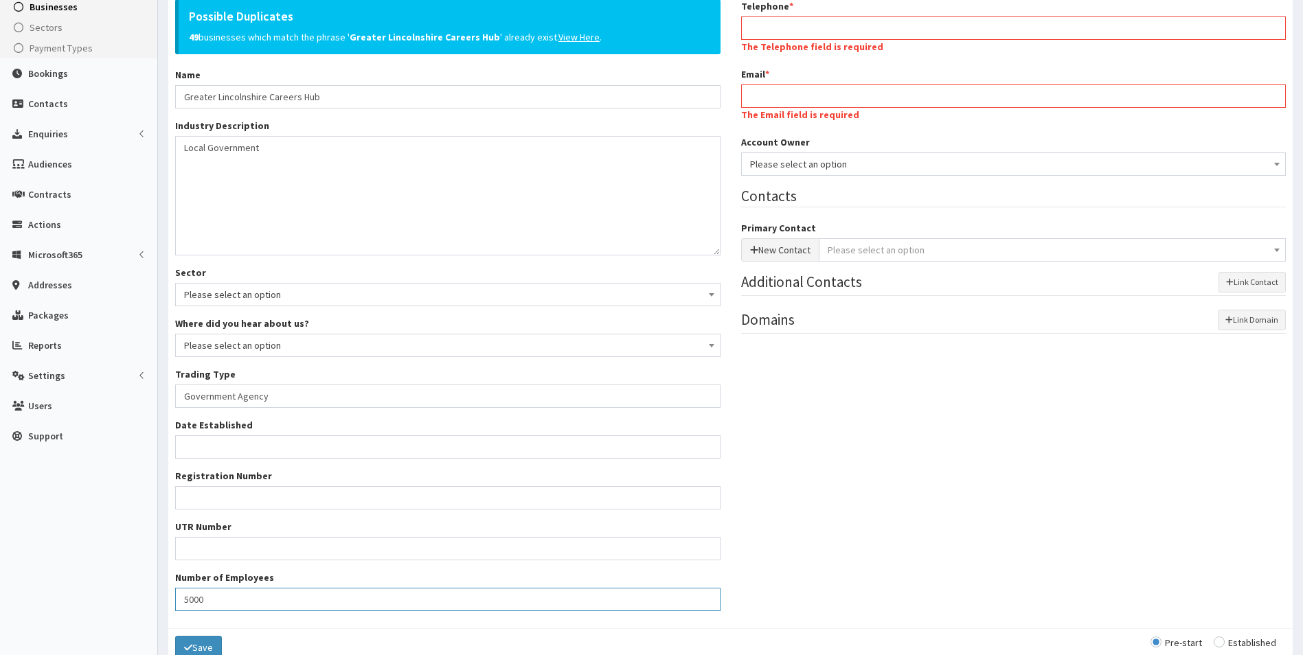
scroll to position [164, 0]
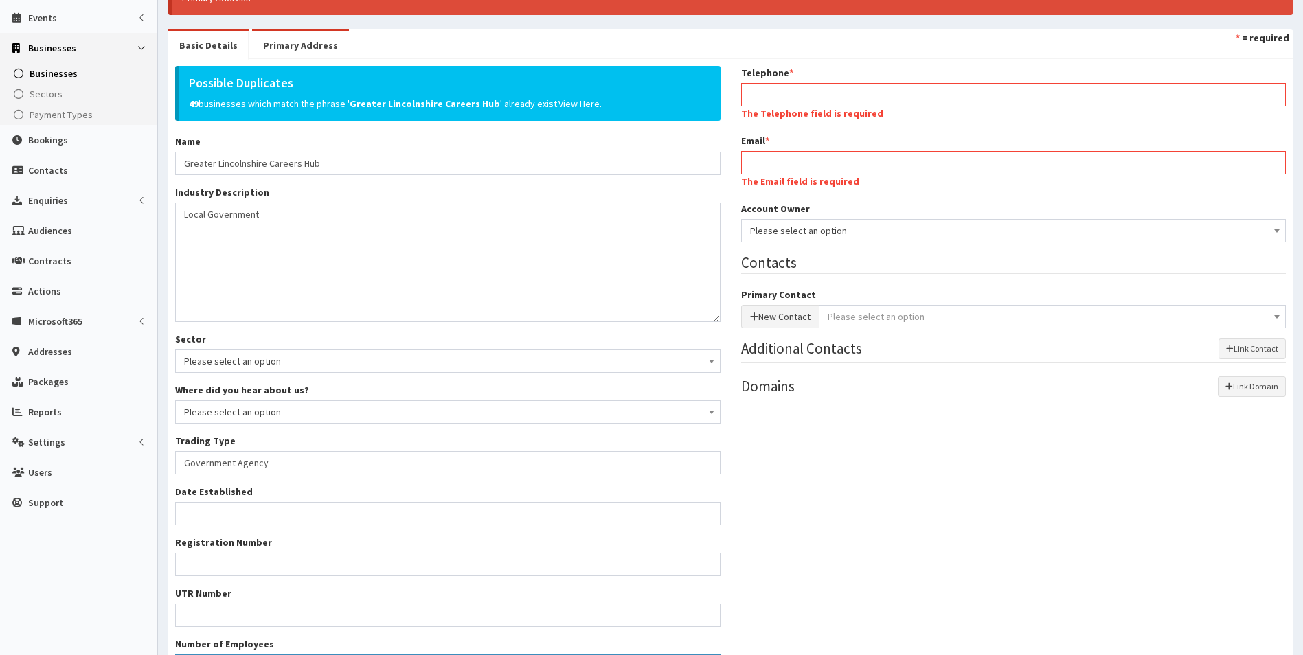
type input "5000"
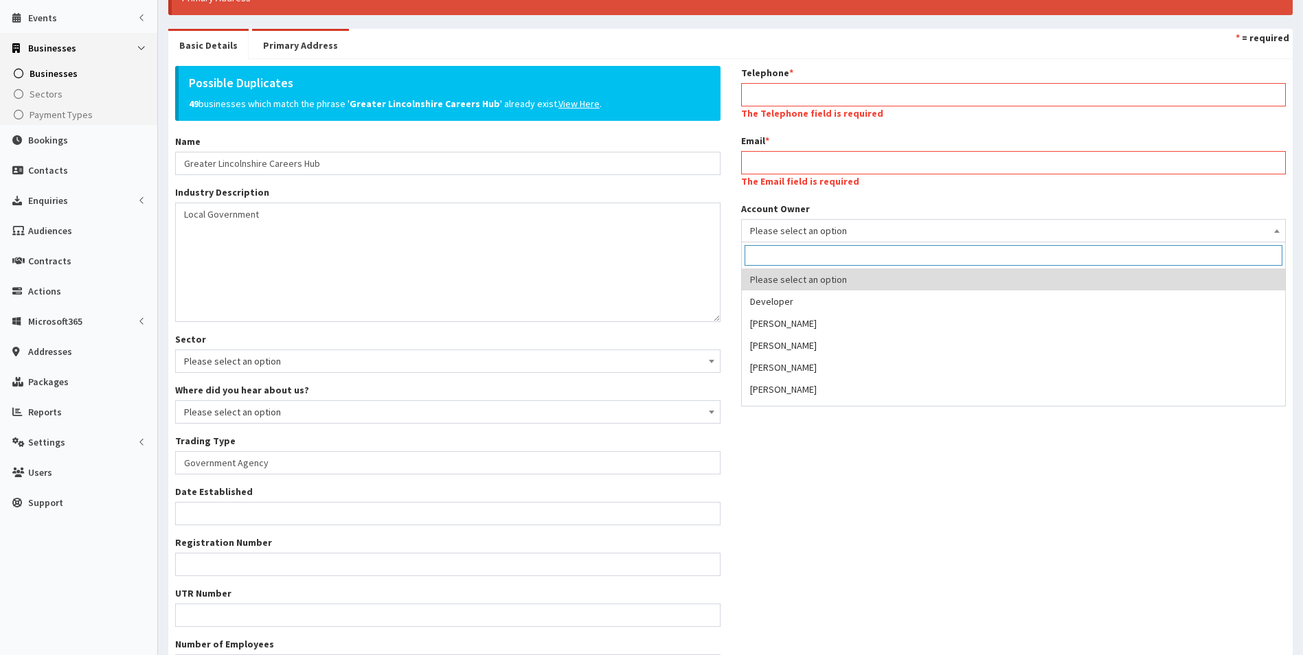
click at [787, 235] on span "Please select an option" at bounding box center [1013, 230] width 527 height 19
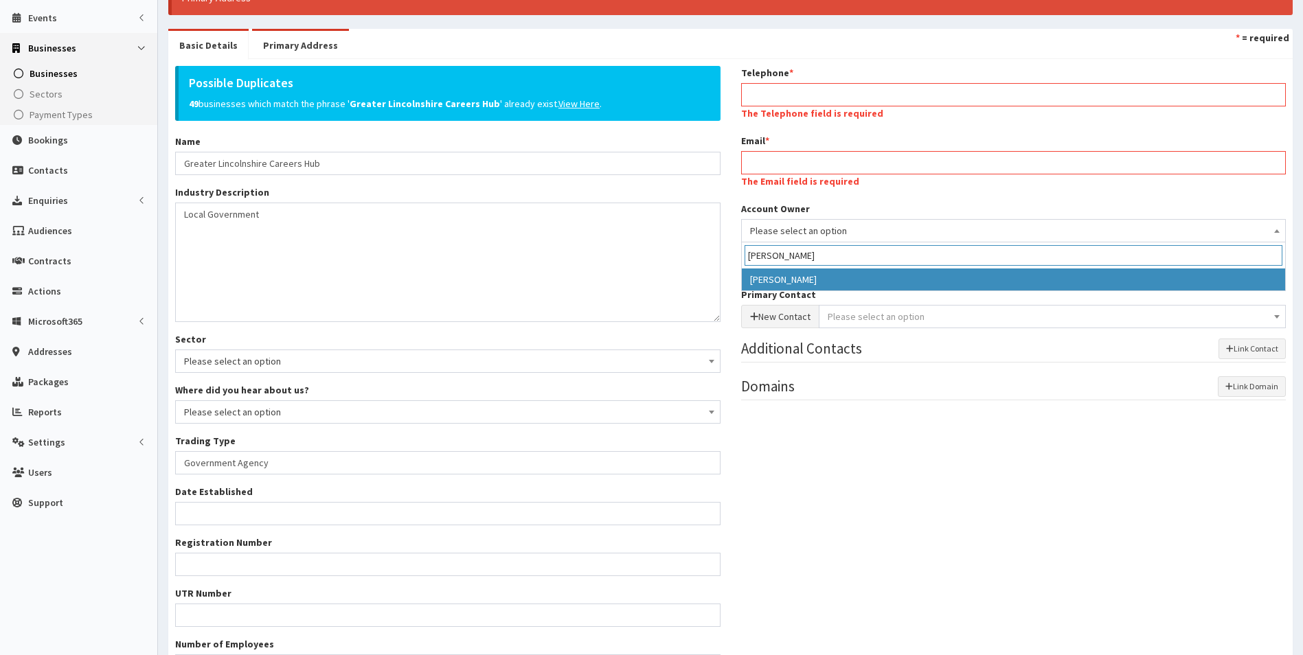
type input "laura"
select select "36"
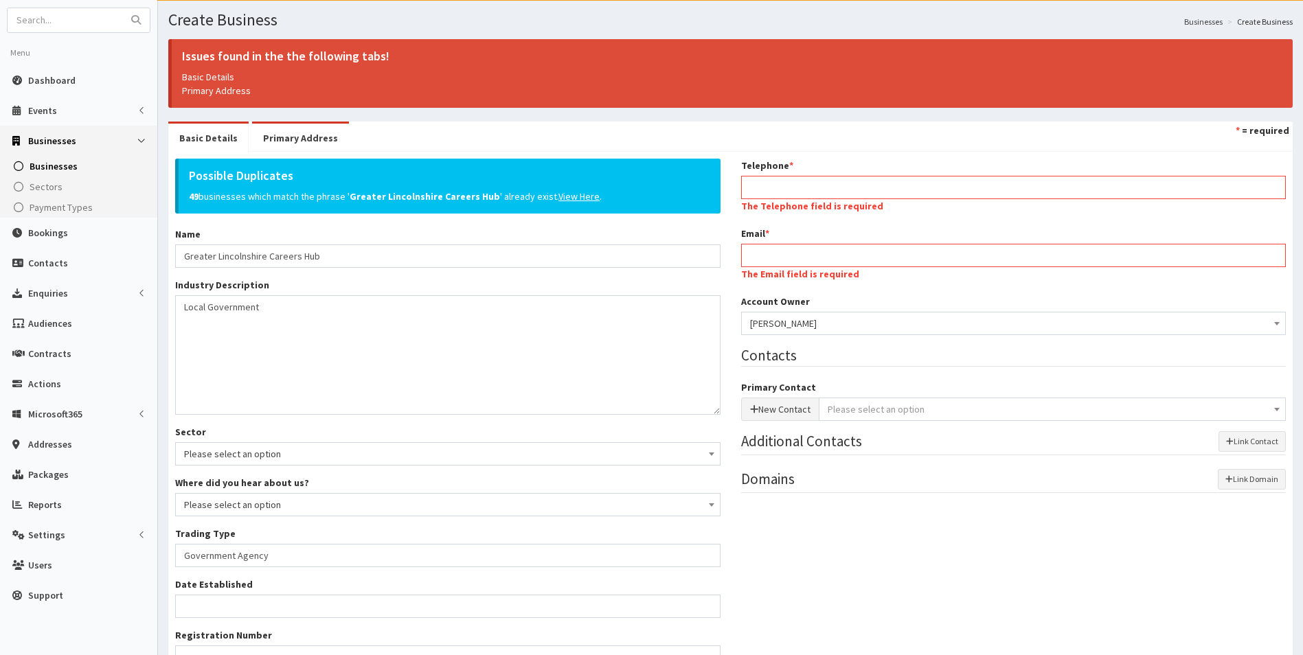
scroll to position [95, 0]
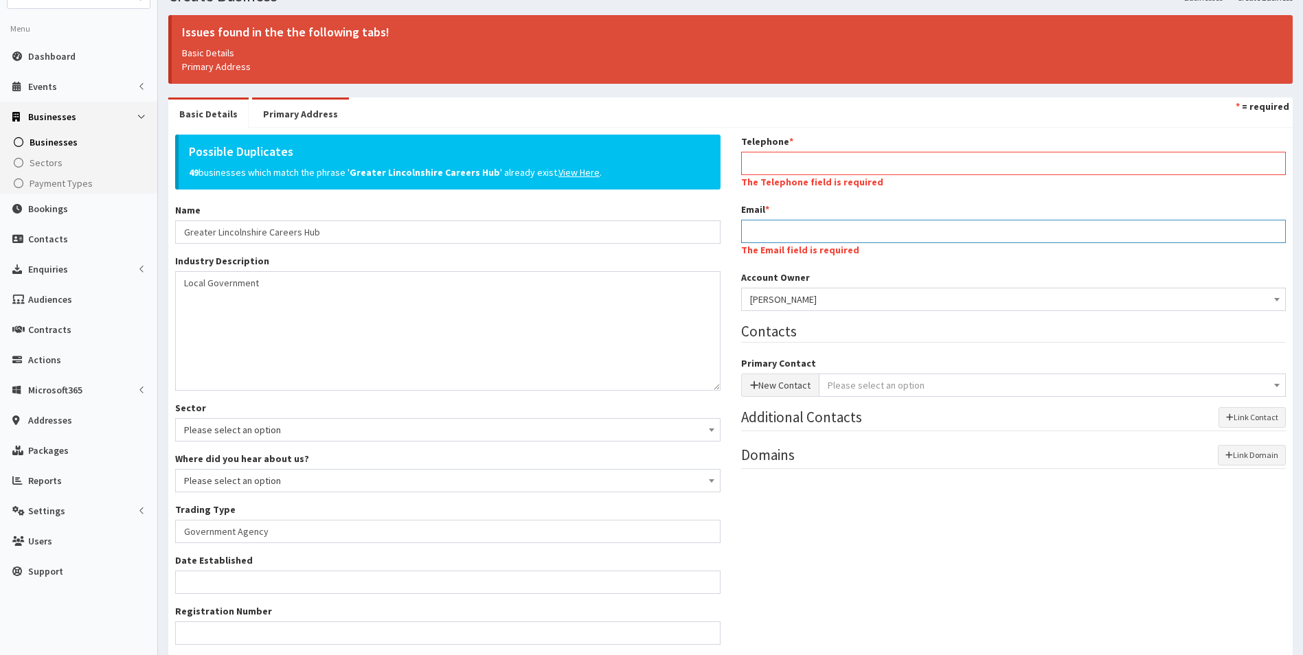
click at [765, 225] on input "Email *" at bounding box center [1013, 231] width 545 height 23
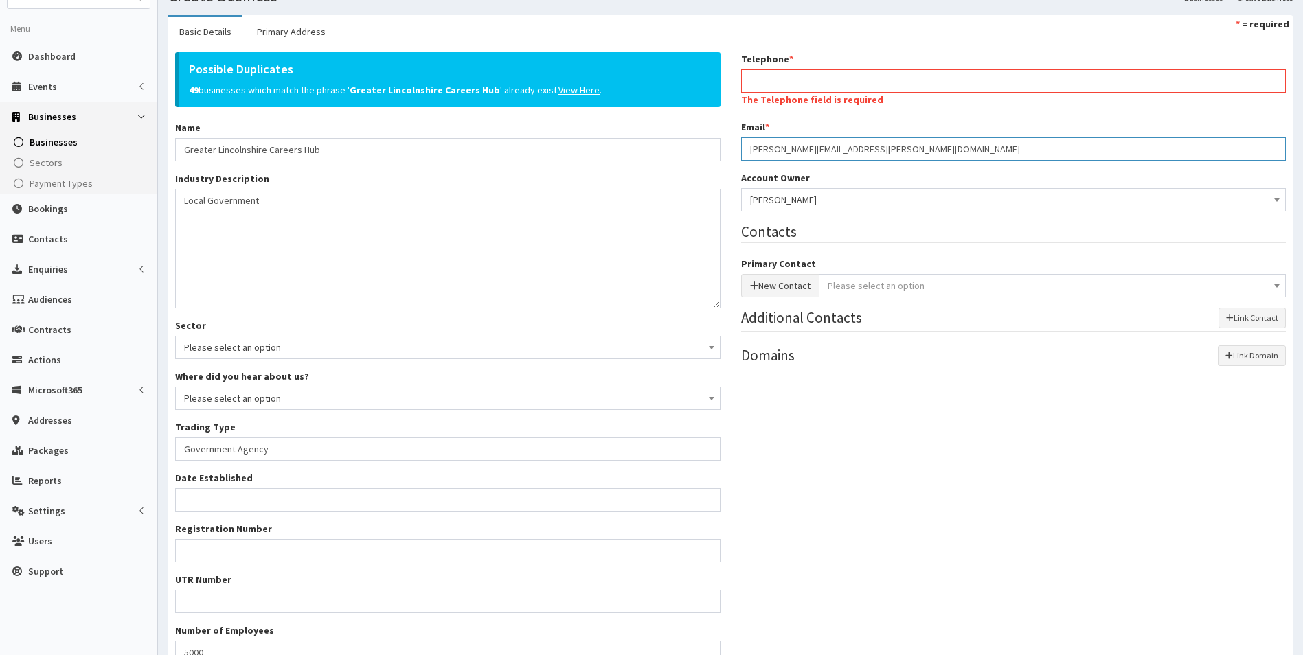
type input "Lee.douglas@lincolnshire.gov.uk"
click at [799, 70] on input "Telephone *" at bounding box center [1013, 80] width 545 height 23
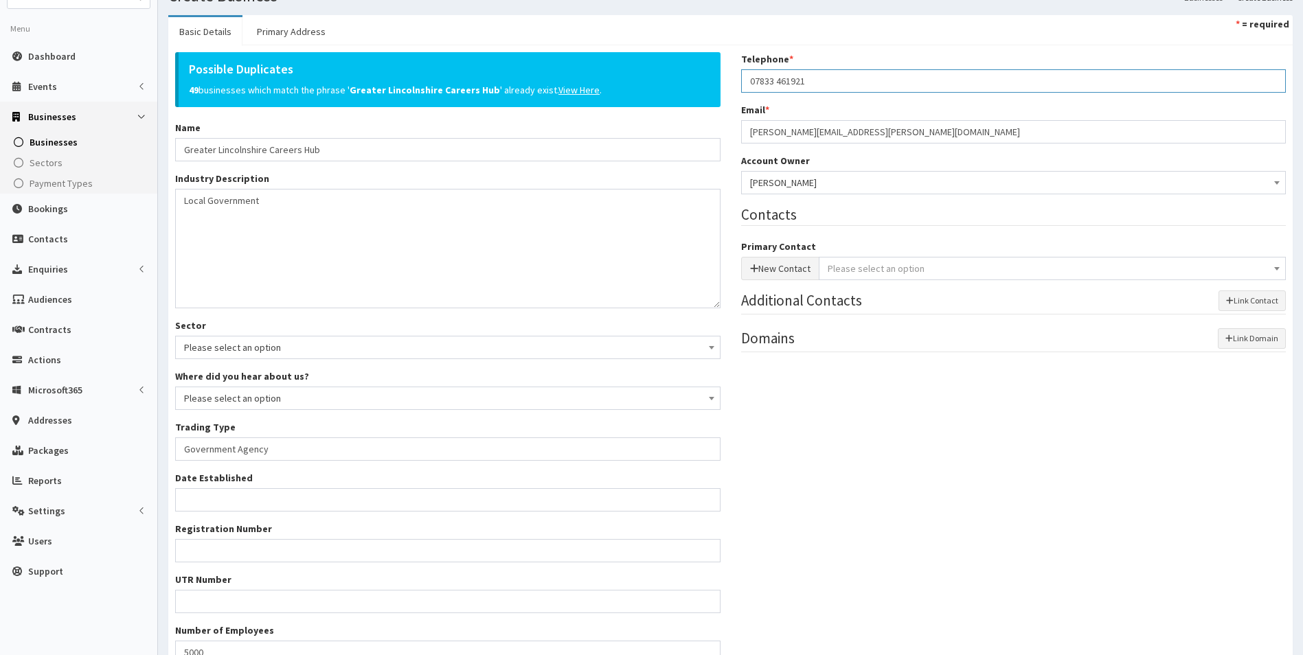
drag, startPoint x: 773, startPoint y: 81, endPoint x: 790, endPoint y: 86, distance: 17.2
click at [775, 81] on input "07833 461921" at bounding box center [1013, 80] width 545 height 23
type input "07833461921"
click at [935, 473] on div "Possible Duplicates 49 businesses which match the phrase ' Greater Lincolnshire…" at bounding box center [730, 363] width 1131 height 622
click at [759, 263] on button "New Contact" at bounding box center [780, 268] width 78 height 23
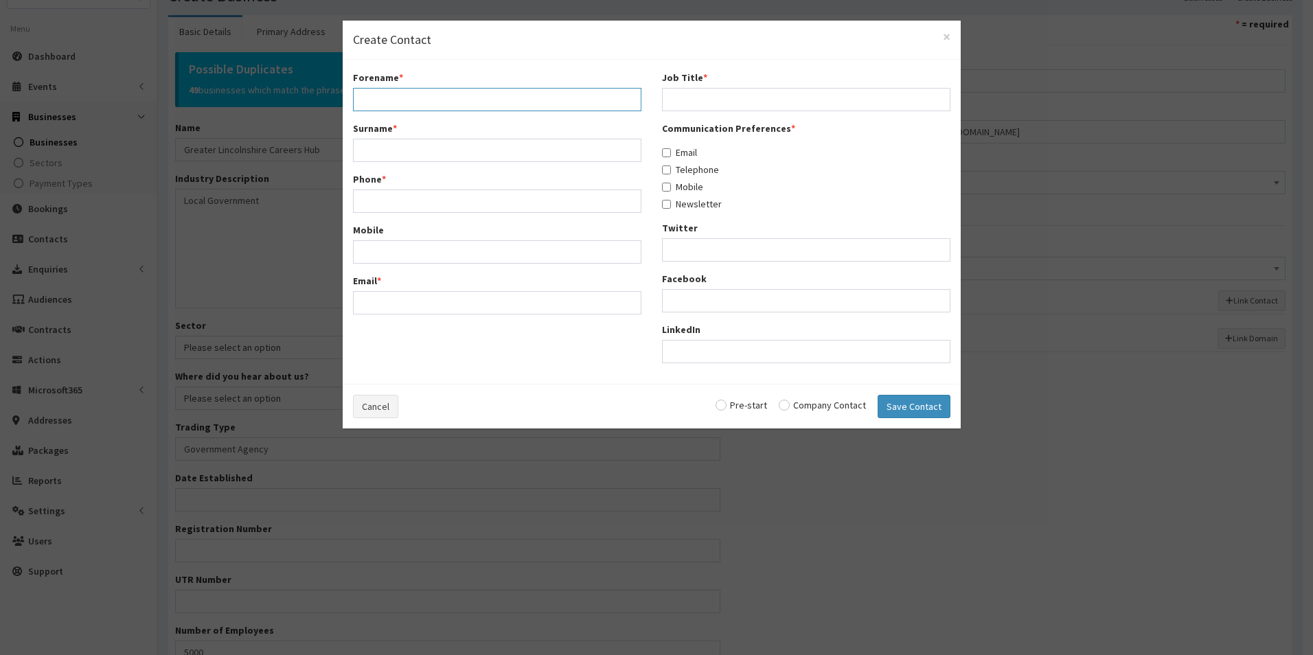
click at [418, 91] on input "Forename *" at bounding box center [497, 99] width 288 height 23
type input "Lee"
type input "Douglas"
click at [418, 200] on input "Phone *" at bounding box center [497, 201] width 288 height 23
type input "07833461921"
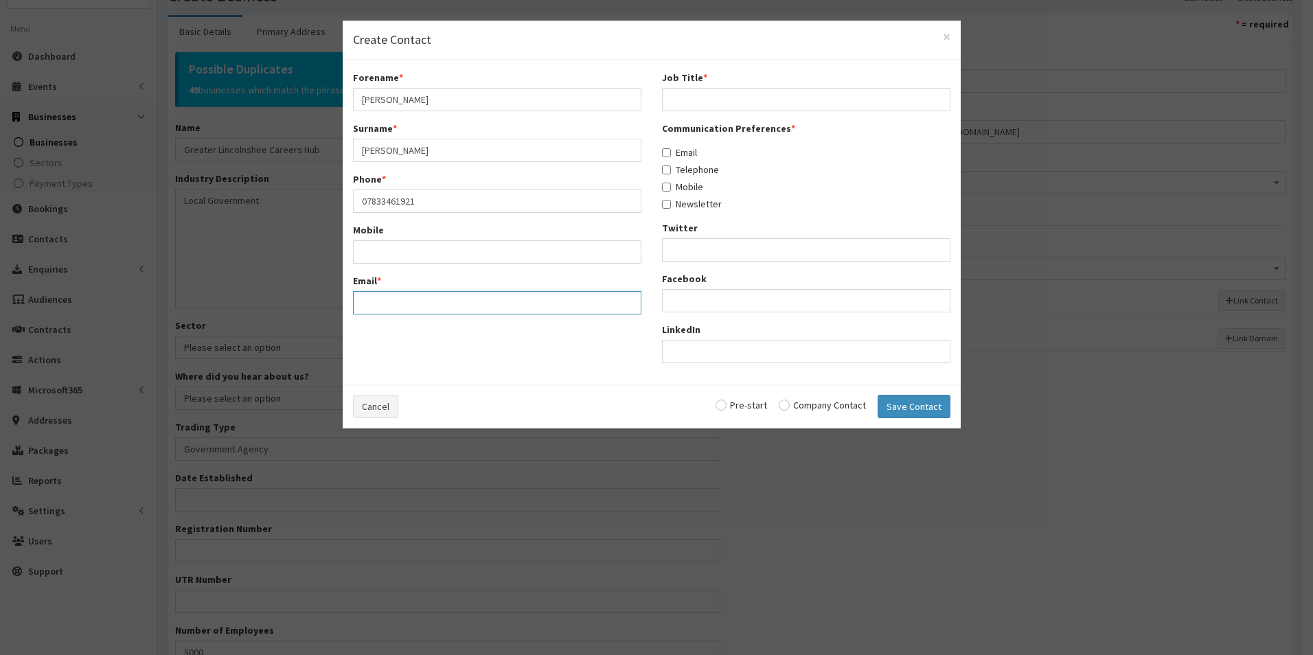
click at [403, 303] on input "Email *" at bounding box center [497, 302] width 288 height 23
type input "[PERSON_NAME][EMAIL_ADDRESS][PERSON_NAME][DOMAIN_NAME]"
click at [728, 95] on input "Job Title *" at bounding box center [806, 99] width 288 height 23
type input "Manager"
click at [667, 156] on input "Email" at bounding box center [666, 152] width 9 height 9
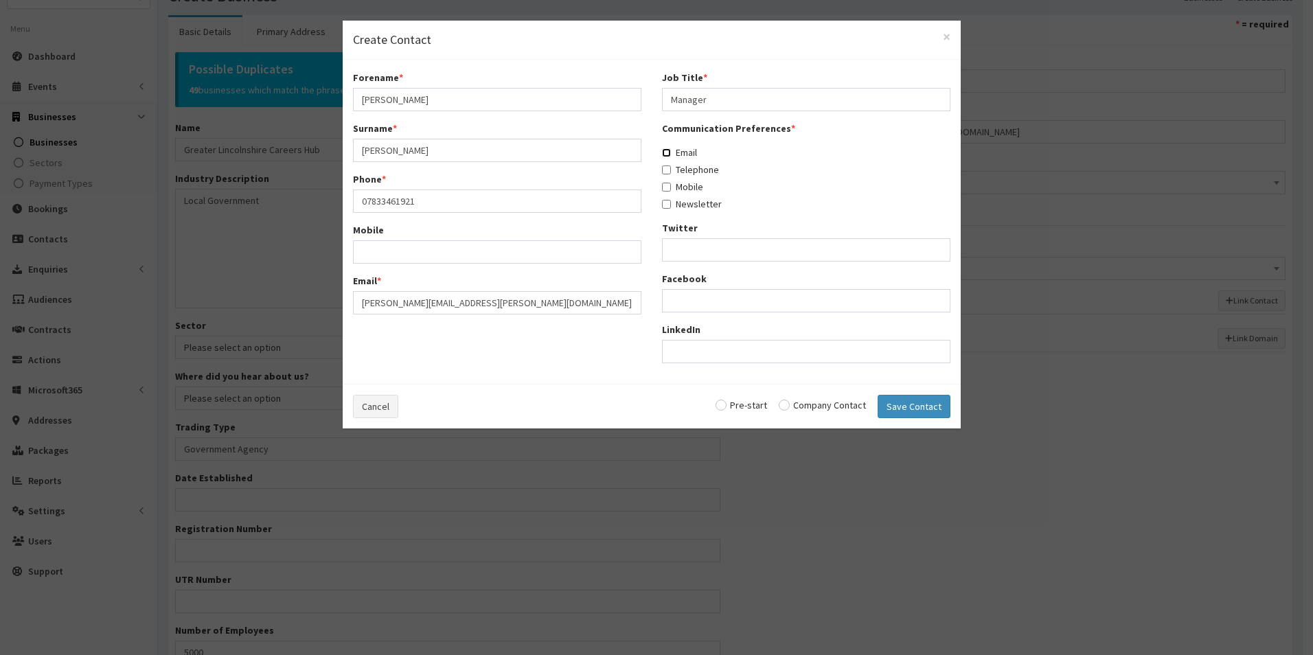
checkbox input "true"
click at [670, 172] on input "Telephone" at bounding box center [666, 170] width 9 height 9
checkbox input "true"
click at [667, 189] on input "Mobile" at bounding box center [666, 187] width 9 height 9
checkbox input "true"
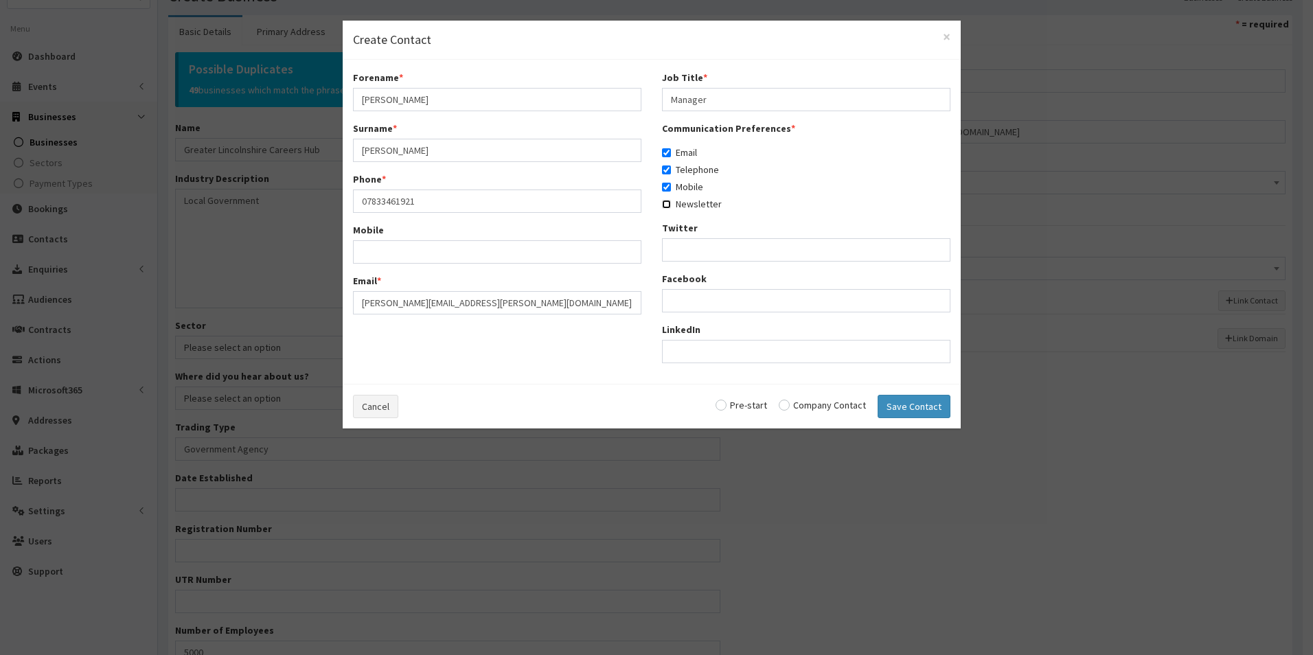
click at [667, 205] on input "Newsletter" at bounding box center [666, 204] width 9 height 9
checkbox input "true"
click at [788, 405] on input "radio" at bounding box center [822, 405] width 87 height 10
radio input "true"
click at [917, 402] on button "Save Contact" at bounding box center [914, 406] width 73 height 23
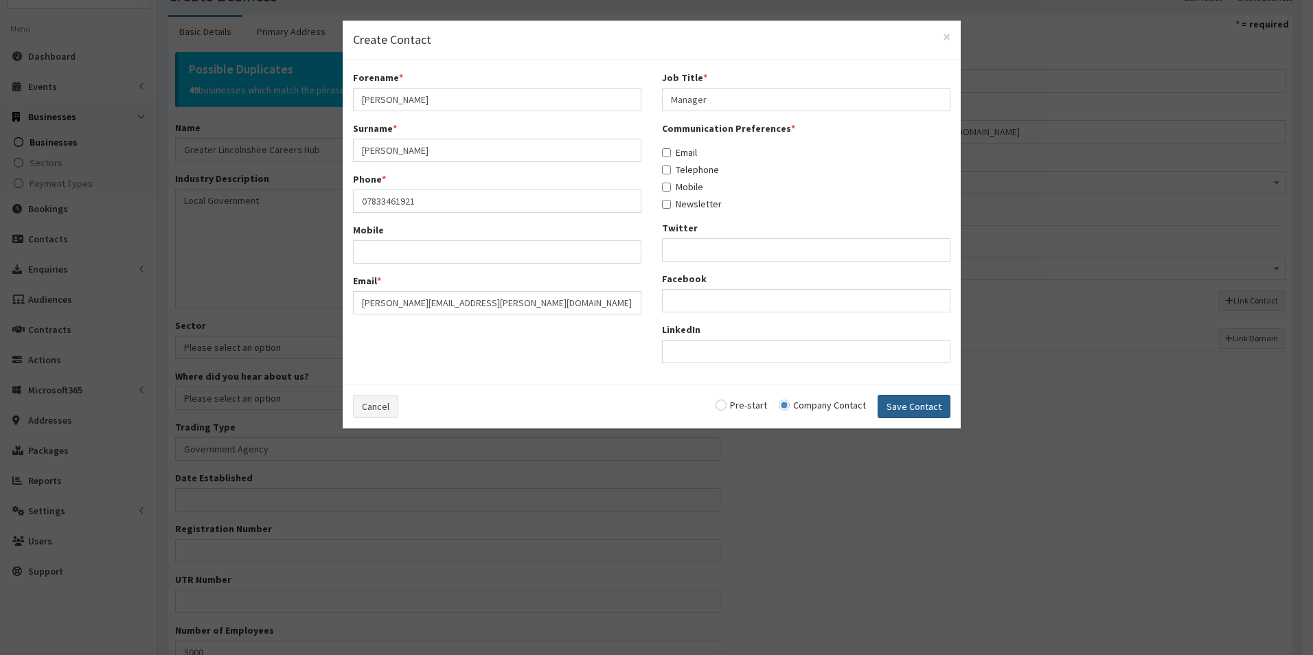
checkbox input "false"
radio input "false"
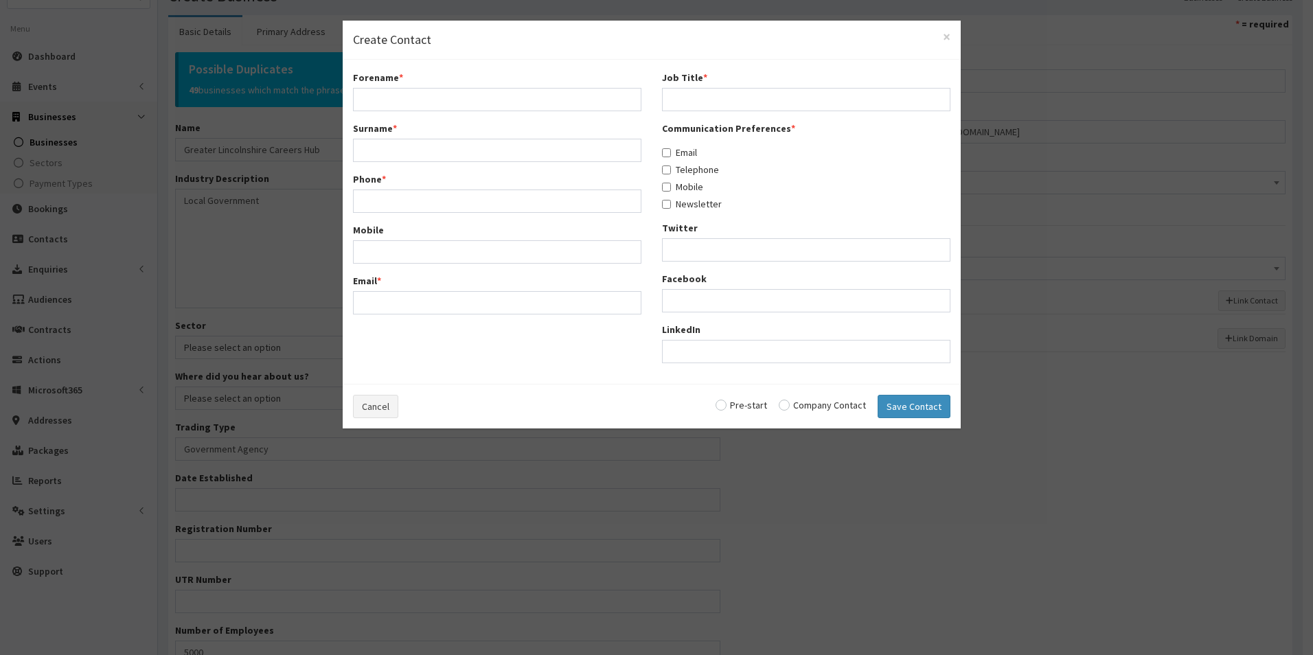
select select "5275"
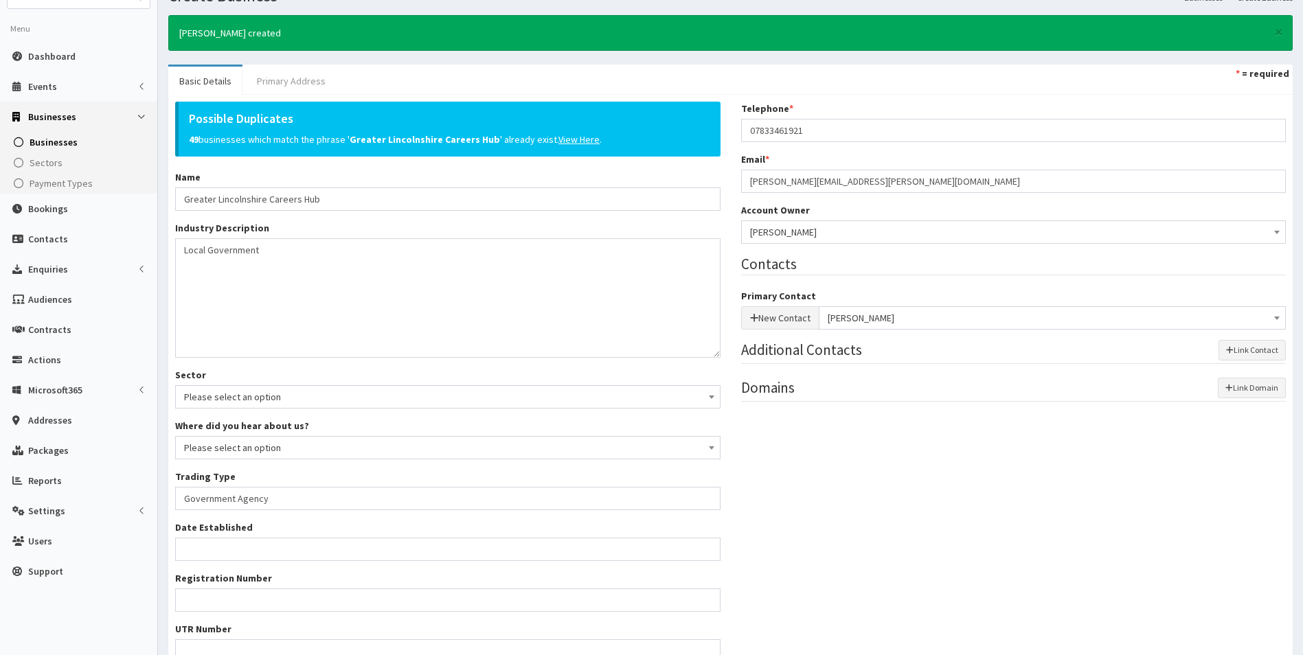
click at [286, 86] on link "Primary Address" at bounding box center [291, 81] width 91 height 29
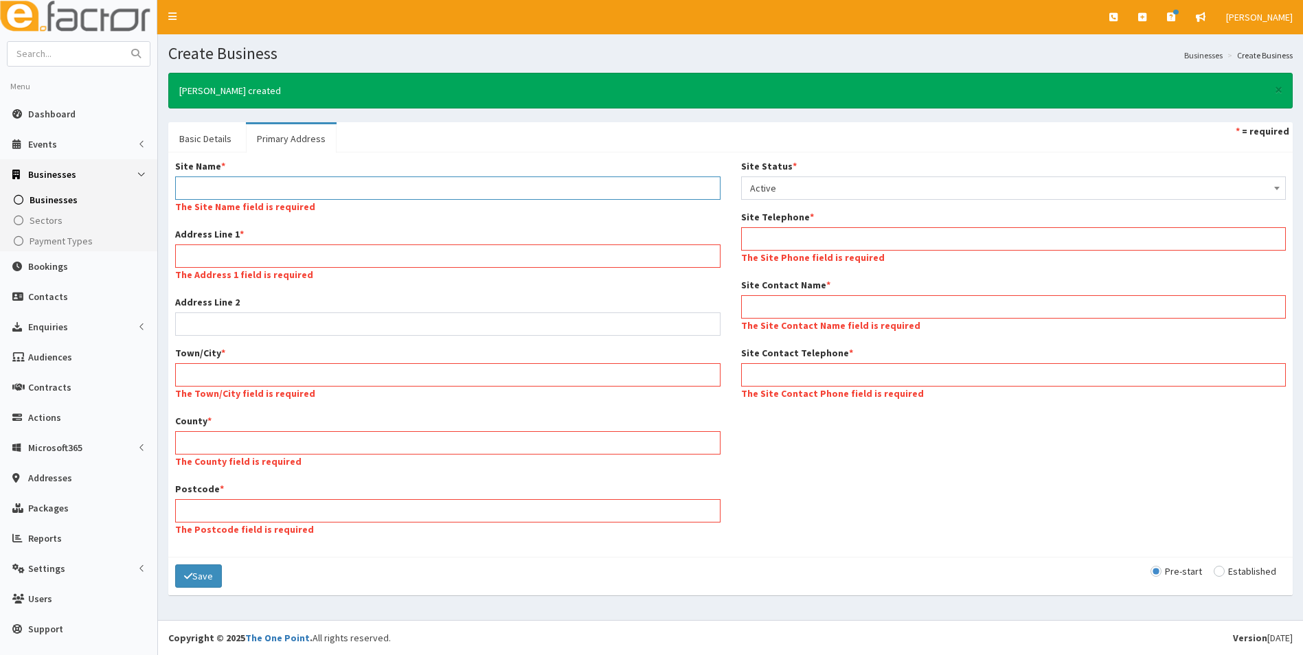
click at [257, 192] on input "Site Name *" at bounding box center [447, 188] width 545 height 23
type input "Main Office"
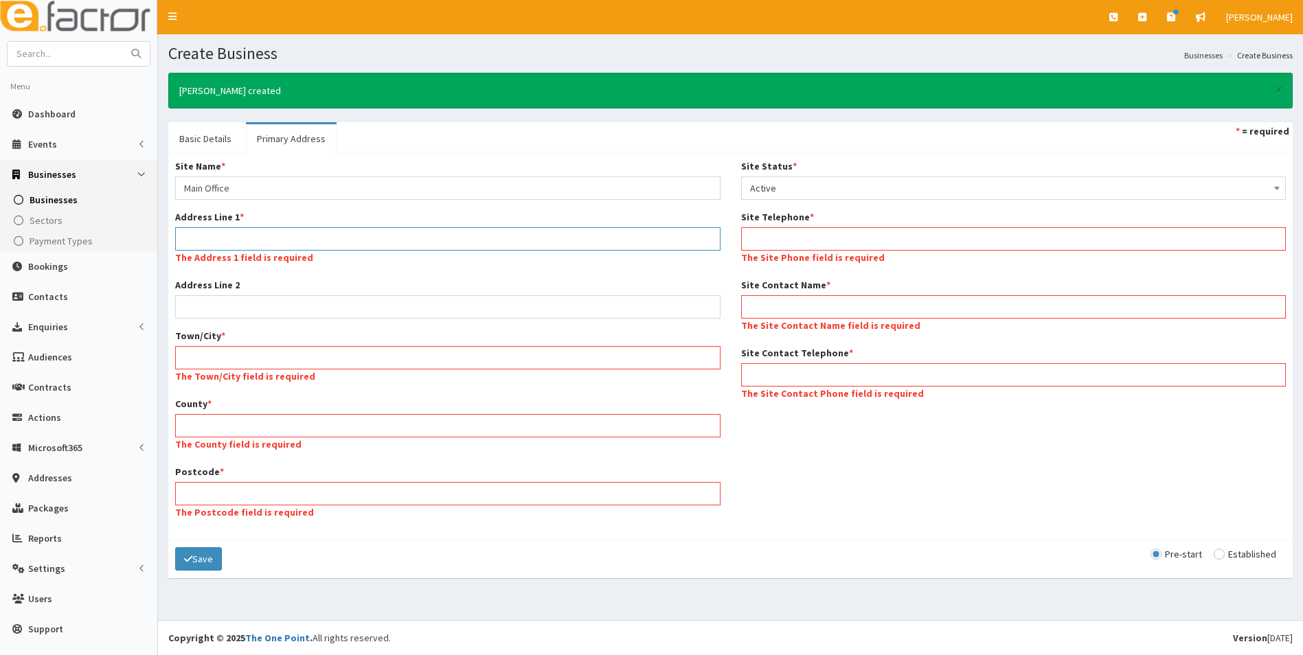
click at [215, 241] on input "Address Line 1 *" at bounding box center [447, 238] width 545 height 23
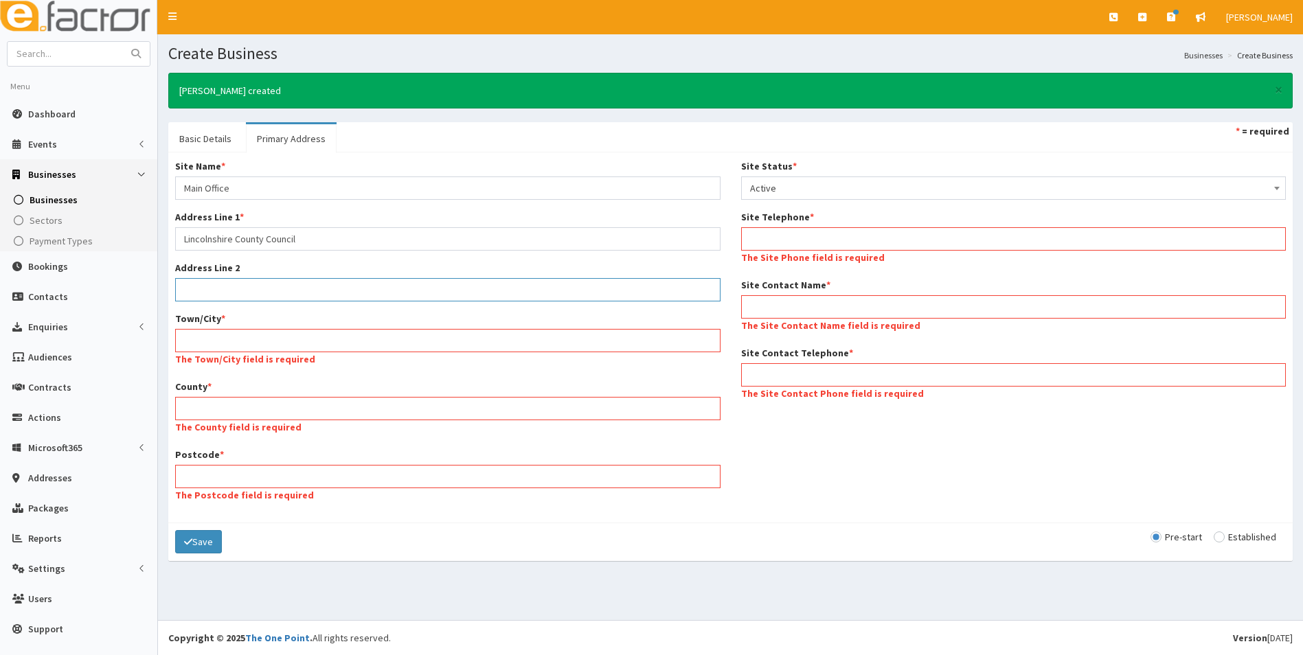
click at [241, 292] on input "Address Line 2" at bounding box center [447, 289] width 545 height 23
click at [314, 239] on input "Lincolnshire County Council" at bounding box center [447, 238] width 545 height 23
type input "Lincolnshire County Council, County Council"
click at [242, 291] on input "Address Line 2" at bounding box center [447, 289] width 545 height 23
type input "[PERSON_NAME]"
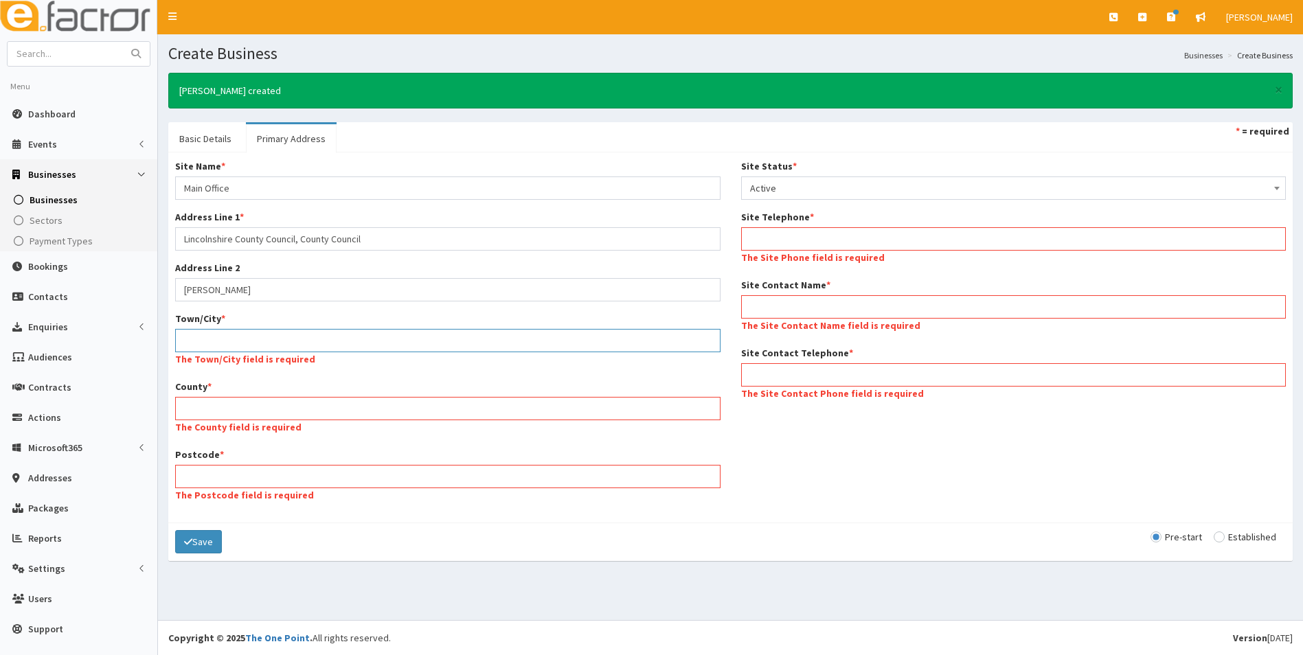
click at [190, 345] on input "Town/City *" at bounding box center [447, 340] width 545 height 23
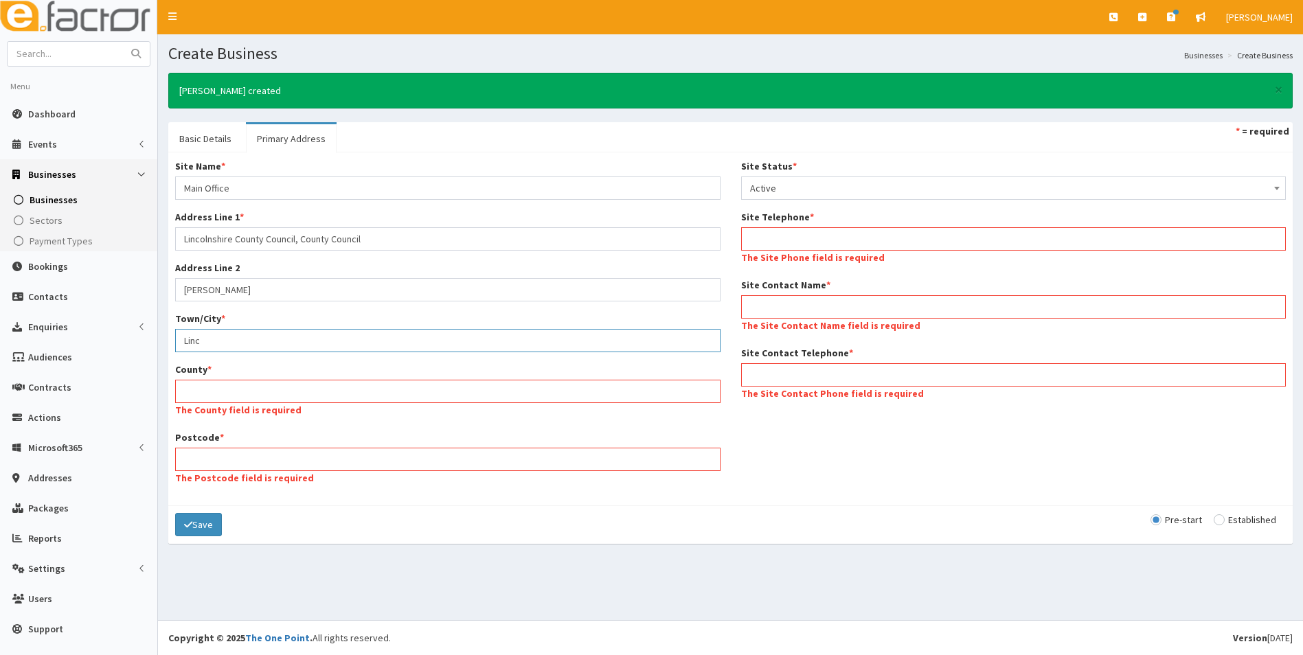
type input "Lincoln"
type input "LN6 7DQ"
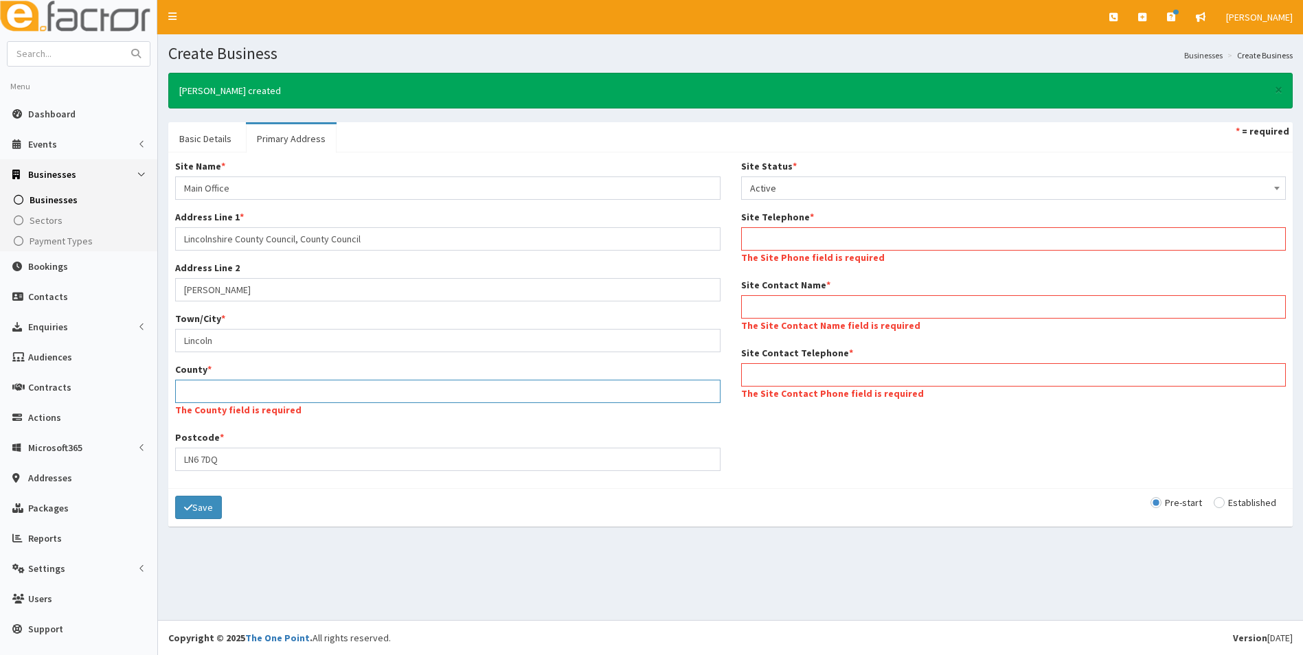
click at [209, 389] on input "County *" at bounding box center [447, 391] width 545 height 23
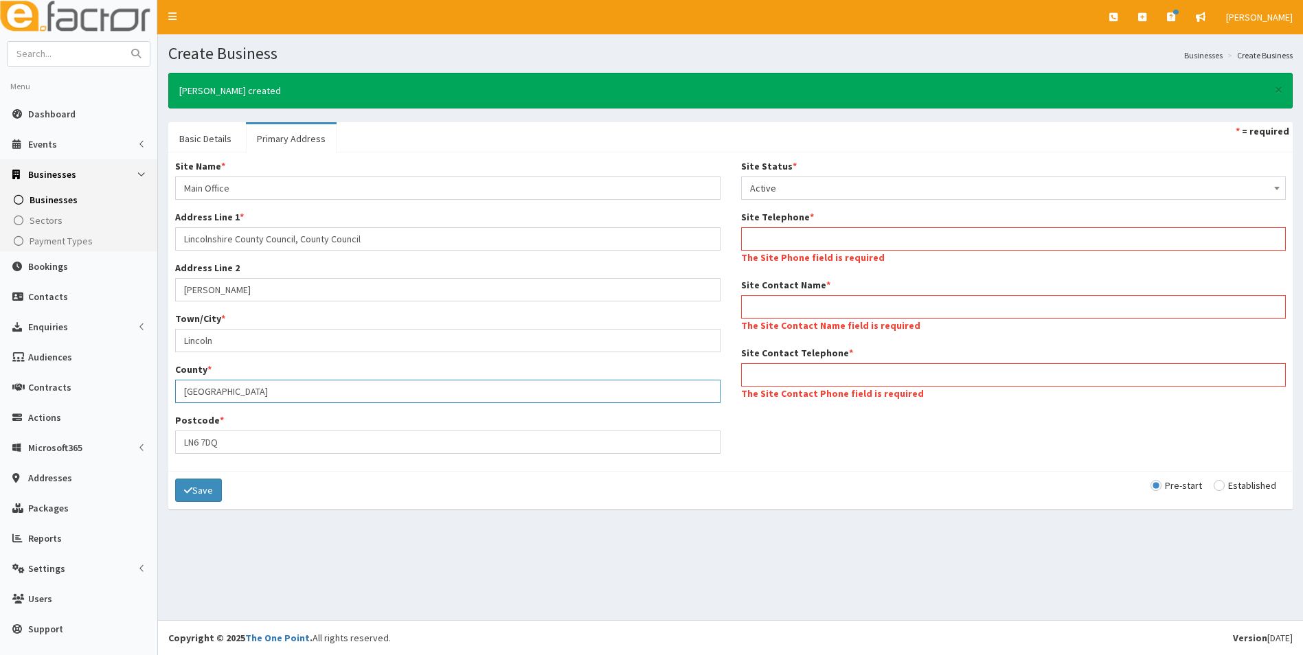
type input "[GEOGRAPHIC_DATA]"
click at [408, 317] on div "Town/City * Lincoln" at bounding box center [447, 332] width 545 height 41
click at [238, 446] on input "LN6 7DQ" at bounding box center [447, 442] width 545 height 23
type input "LN1 1YL"
click at [801, 304] on input "Site Contact Name *" at bounding box center [1013, 306] width 545 height 23
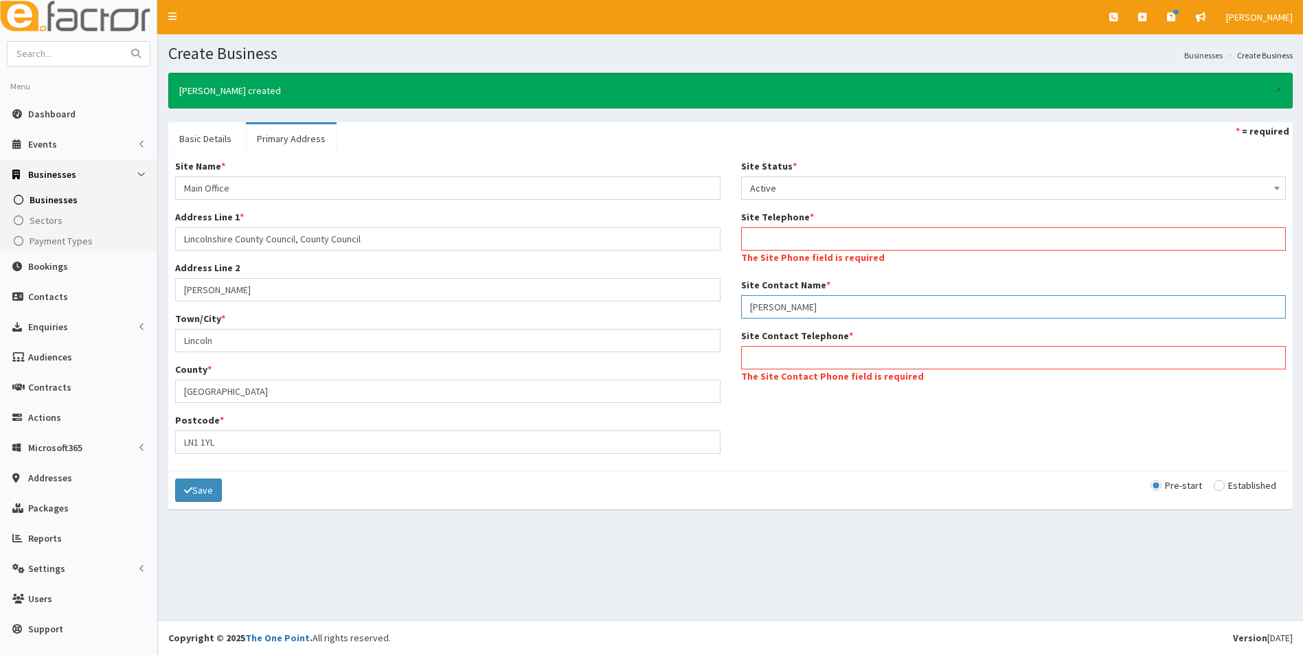
type input "[PERSON_NAME]"
type input "07833461921"
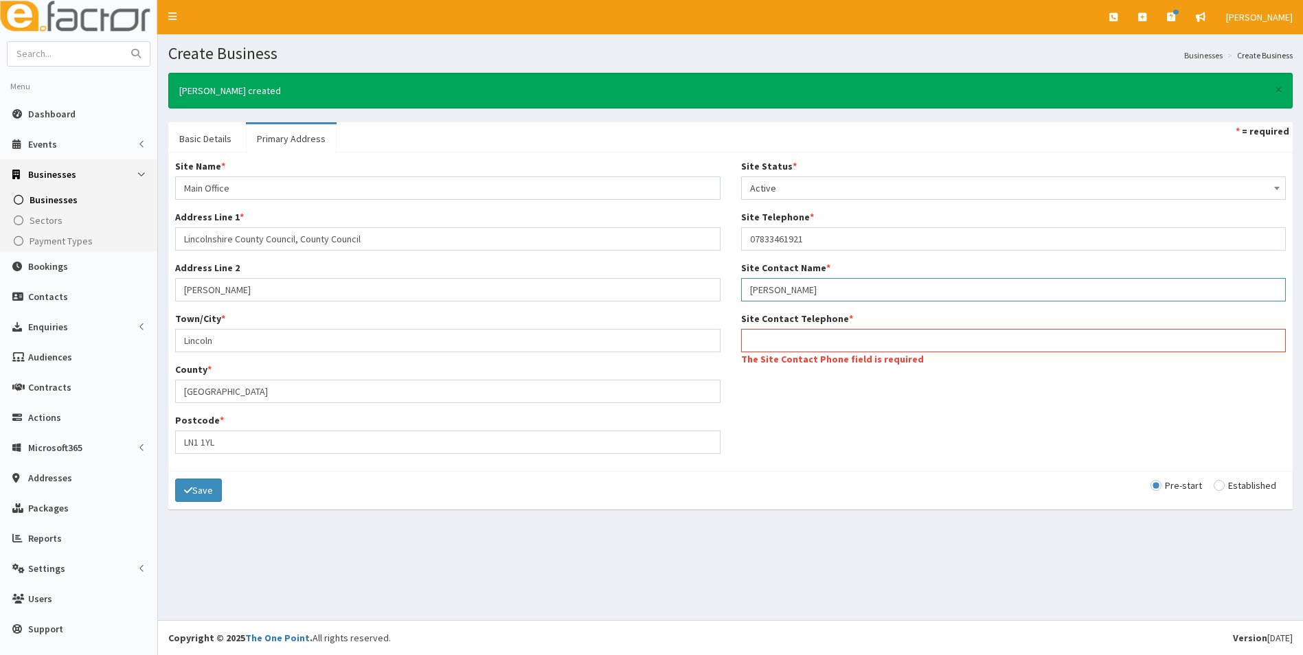
type input "[PERSON_NAME]"
click at [807, 340] on input "Site Contact Telephone *" at bounding box center [1013, 340] width 545 height 23
type input "07833461921"
click at [1055, 402] on div "Site Name * Main Office Address Line 1 * Lincolnshire County Council, County Co…" at bounding box center [730, 311] width 1131 height 305
click at [1228, 486] on input "radio" at bounding box center [1245, 486] width 63 height 10
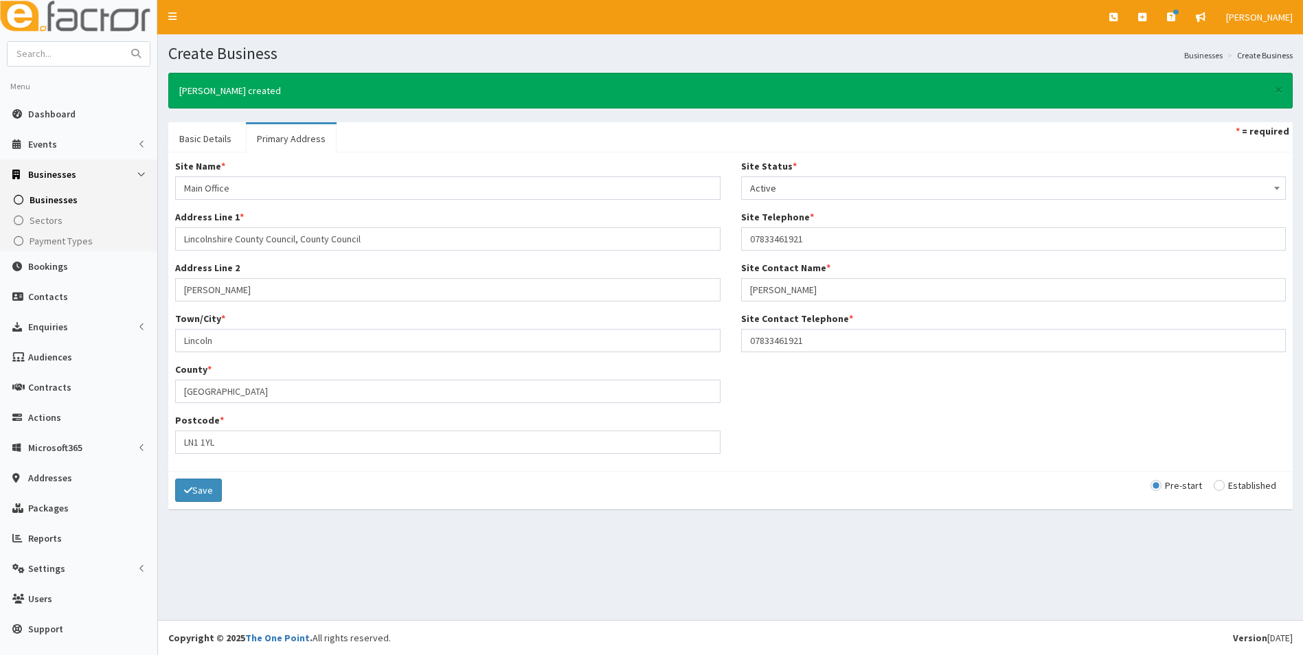
radio input "true"
click at [195, 495] on button "Save" at bounding box center [198, 490] width 47 height 23
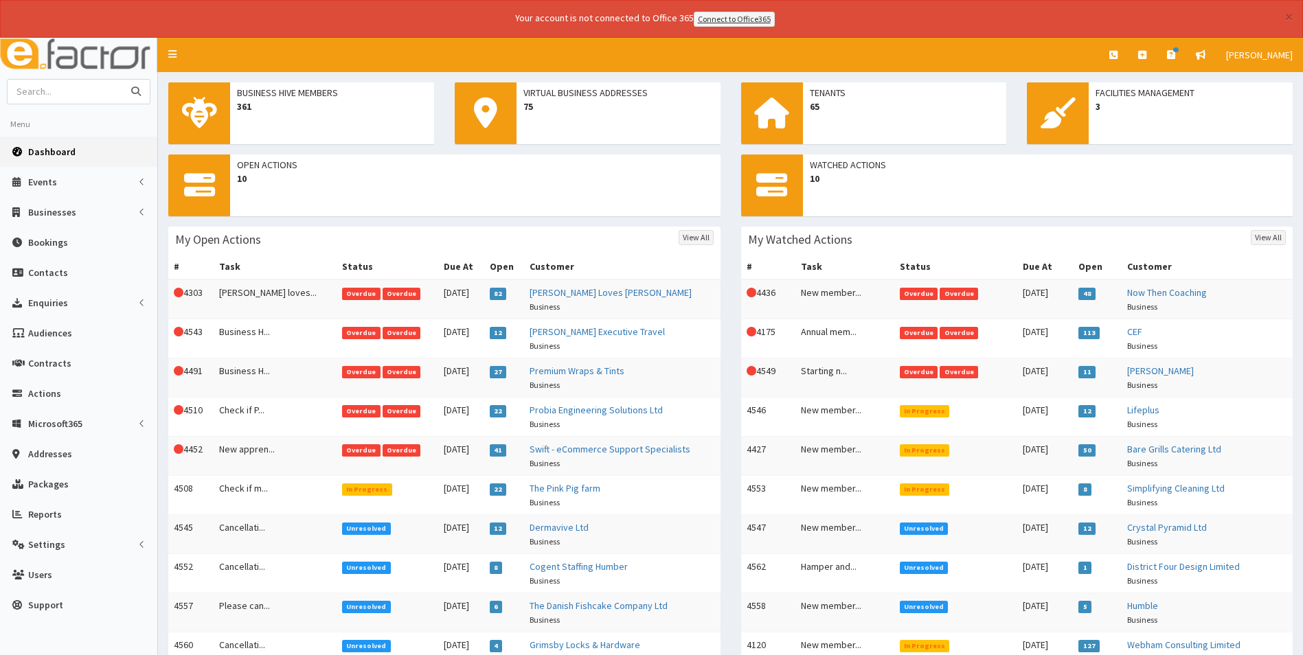
click at [61, 95] on input "text" at bounding box center [65, 92] width 115 height 24
type input "lincolsnhire"
click at [122, 80] on button "submit" at bounding box center [135, 92] width 27 height 24
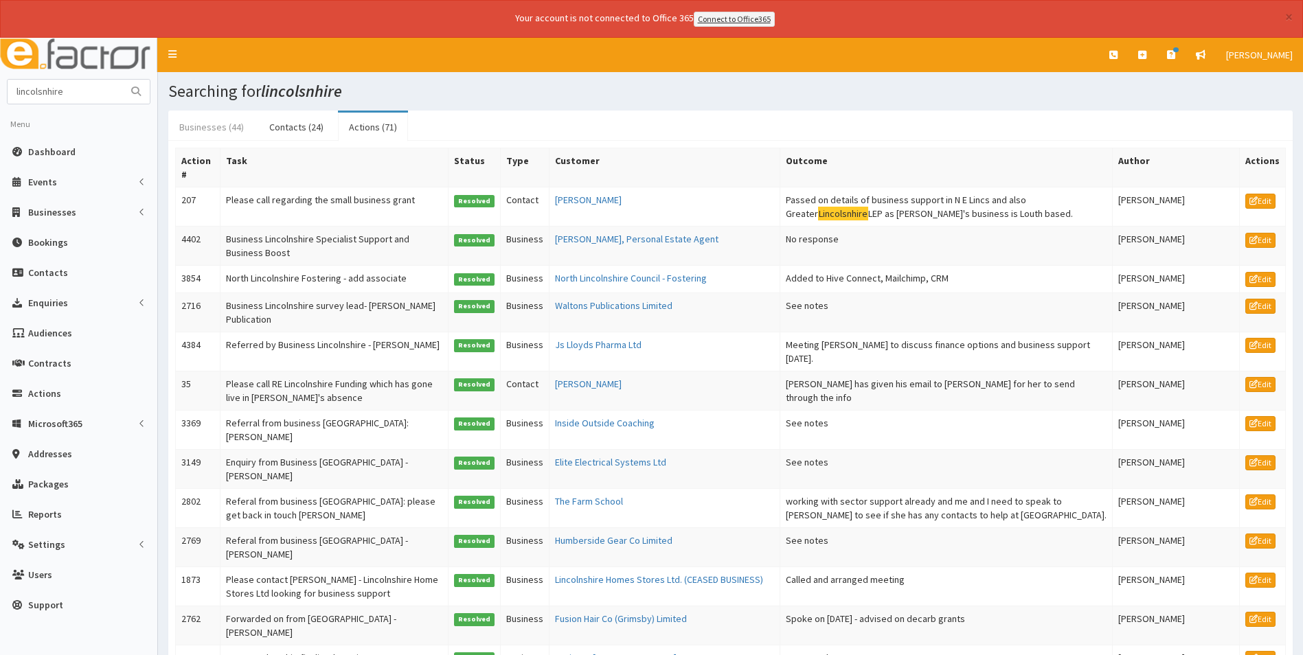
click at [212, 126] on link "Businesses (44)" at bounding box center [211, 127] width 87 height 29
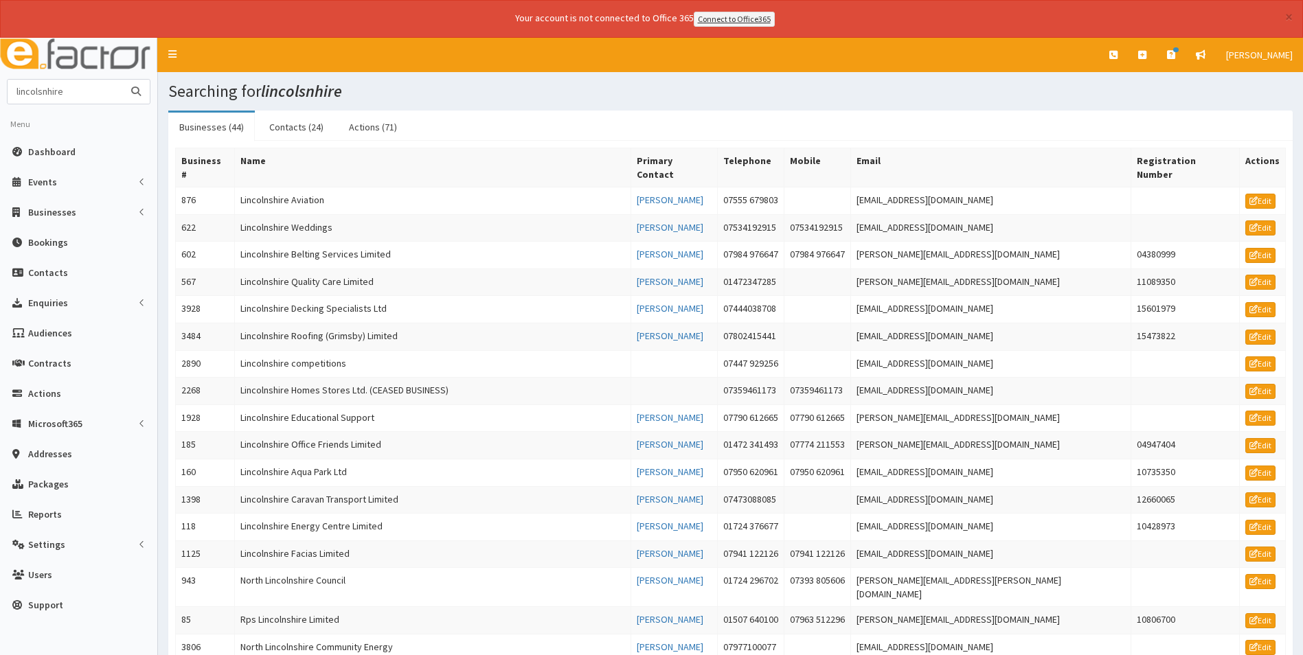
click at [104, 91] on input "lincolsnhire" at bounding box center [65, 92] width 115 height 24
type input "lincolsnhire council"
click at [122, 80] on button "submit" at bounding box center [135, 92] width 27 height 24
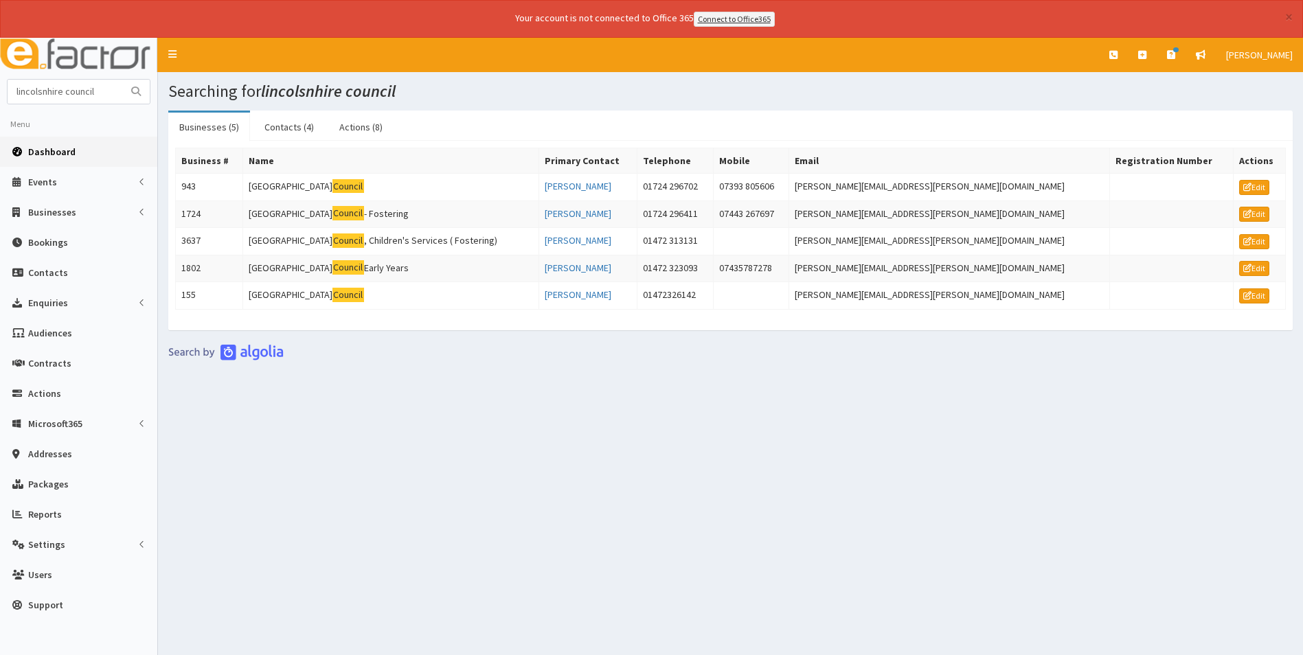
click at [76, 147] on link "Dashboard" at bounding box center [78, 152] width 157 height 30
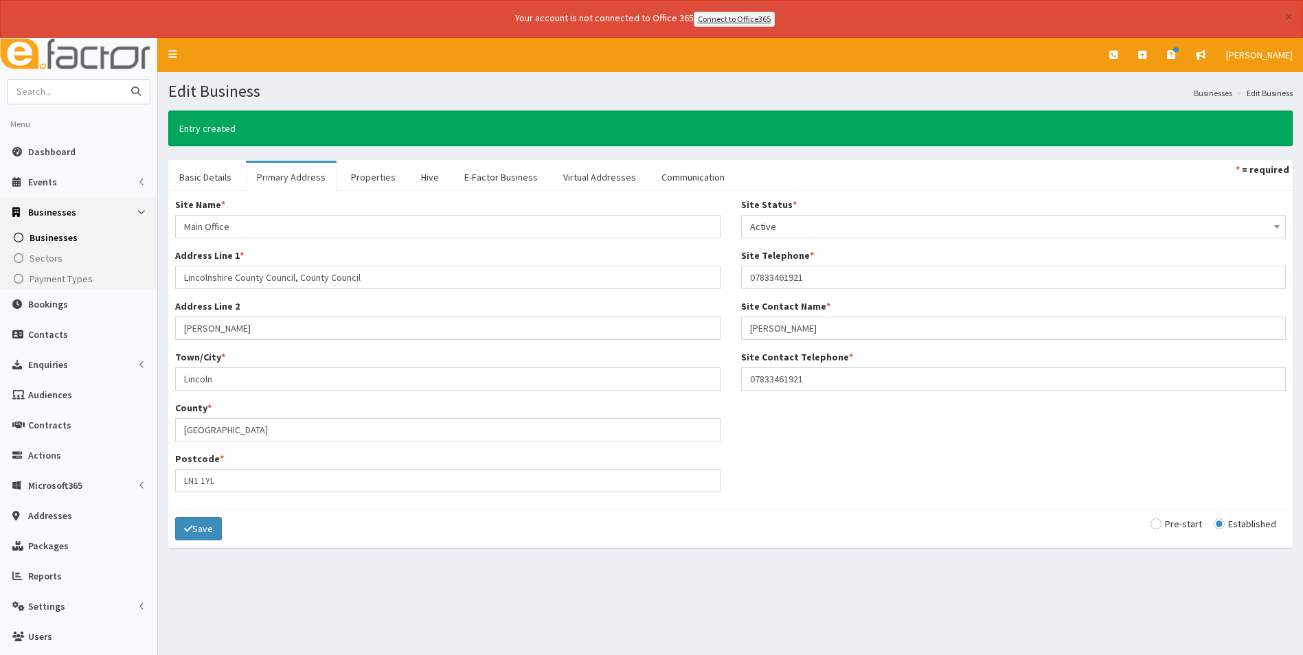
click at [69, 96] on input "text" at bounding box center [65, 92] width 115 height 24
type input "careers hub"
click at [122, 80] on button "submit" at bounding box center [135, 92] width 27 height 24
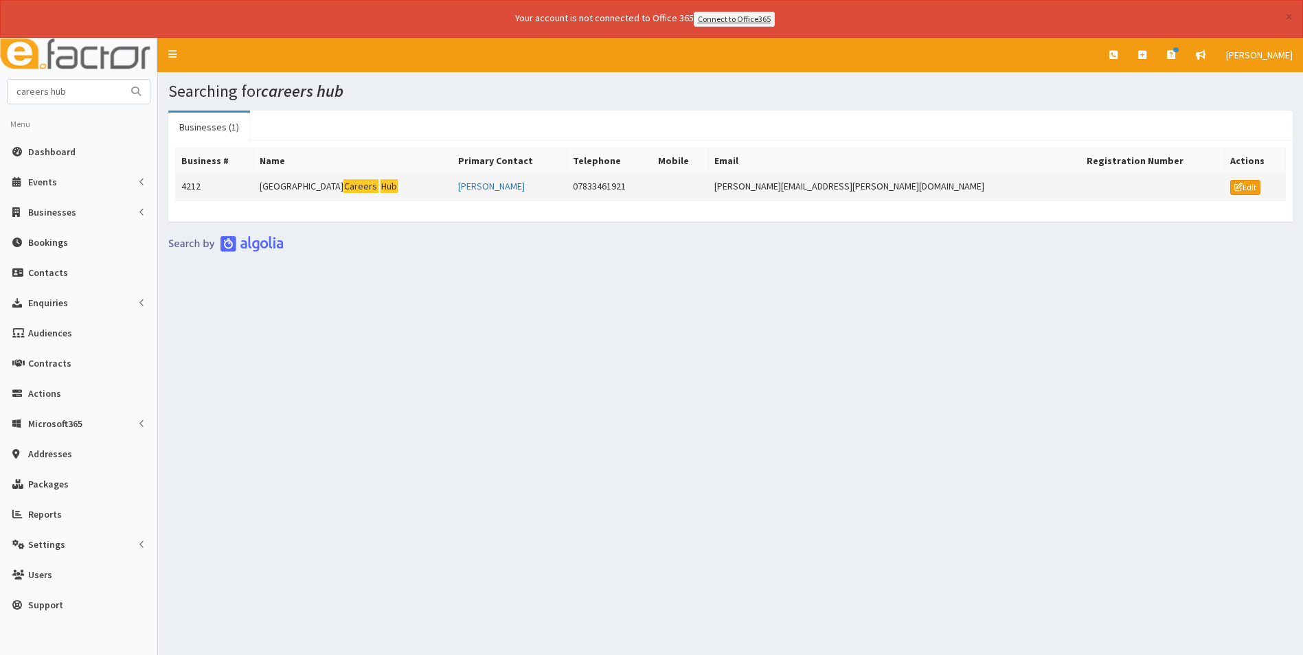
click at [331, 186] on td "Greater Lincolnshire Careers Hub" at bounding box center [352, 186] width 198 height 27
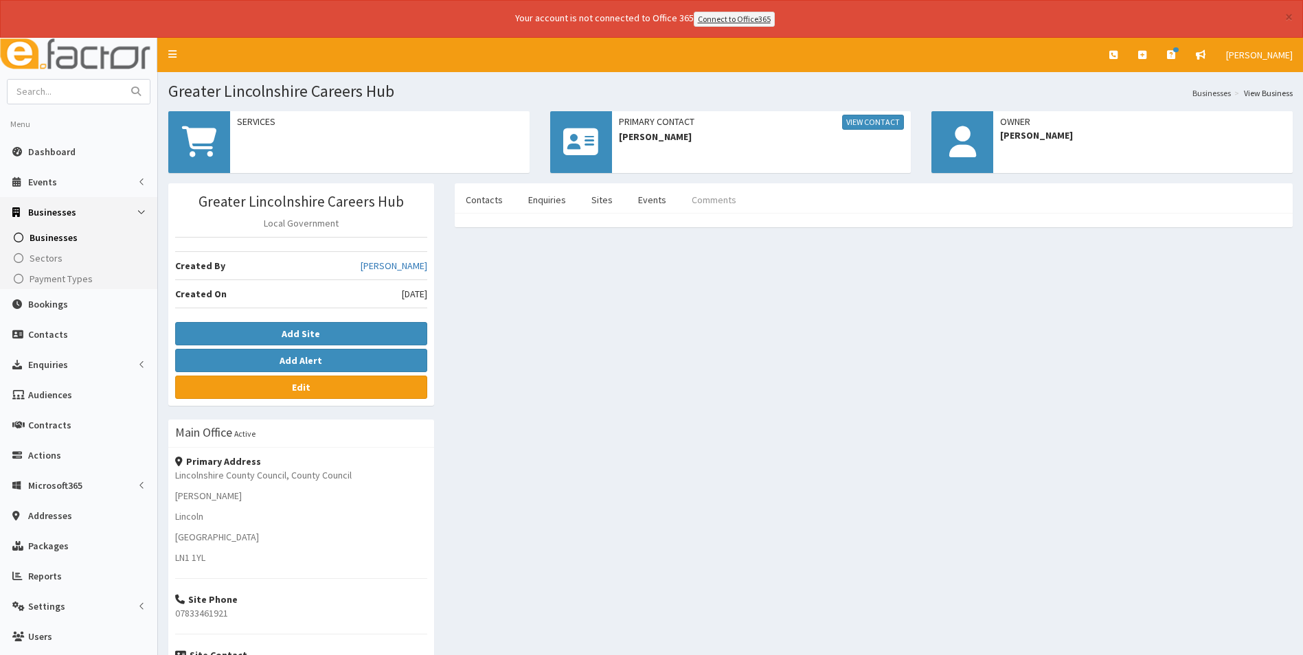
click at [710, 198] on link "Comments" at bounding box center [714, 199] width 67 height 29
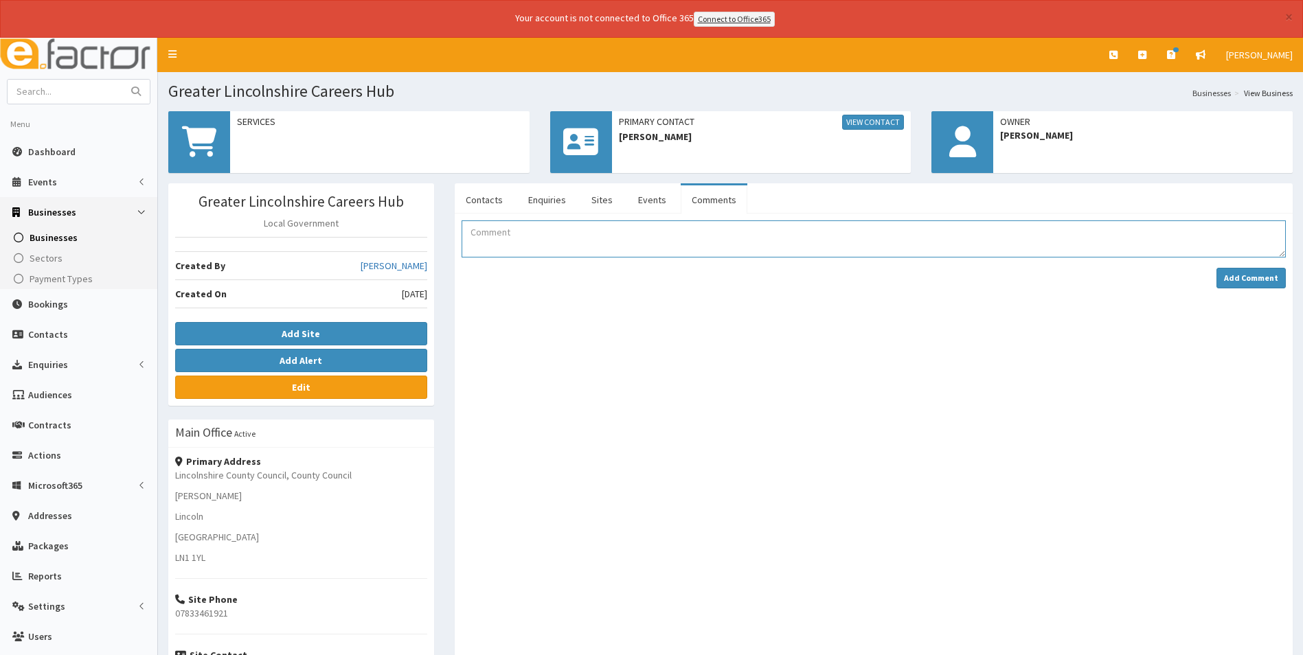
click at [607, 234] on textarea "Comment" at bounding box center [874, 238] width 824 height 37
type textarea "Membership forms emailed on [DATE] Saved in folder and added to retention sheet"
click at [1232, 280] on strong "Add Comment" at bounding box center [1251, 278] width 54 height 10
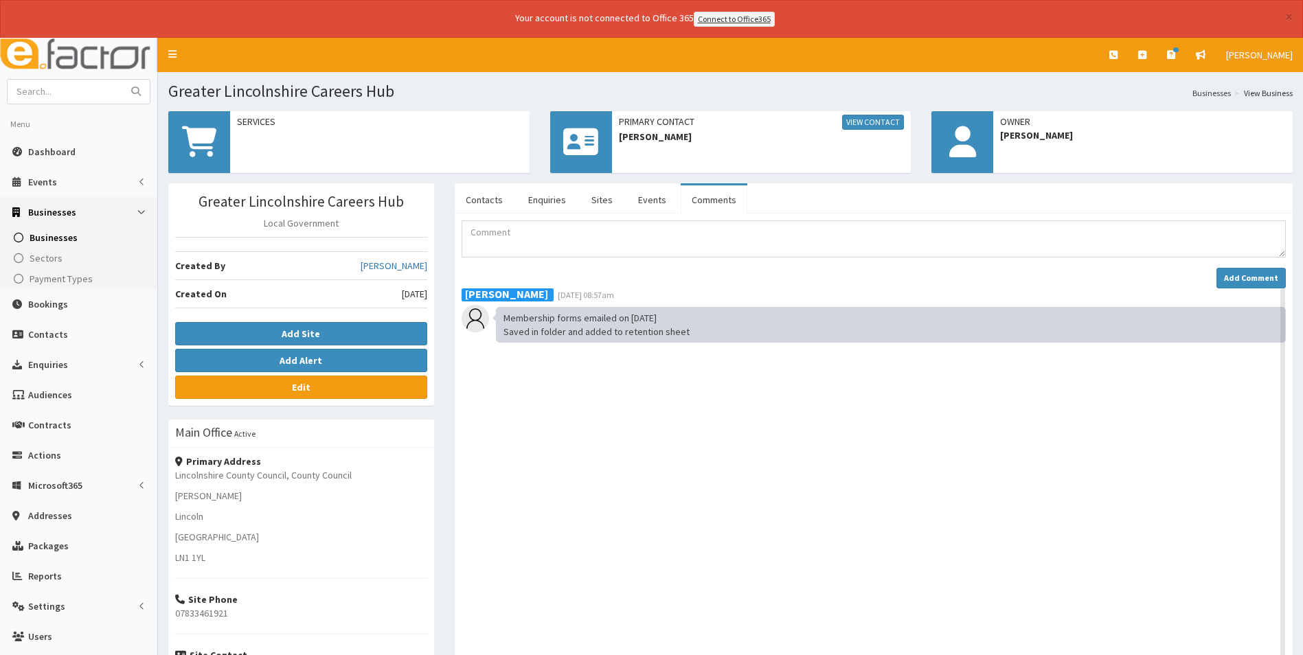
click at [608, 498] on div "[PERSON_NAME] [DATE] 08:57am Membership forms emailed on [DATE] Saved in folder…" at bounding box center [874, 533] width 824 height 491
